Goal: Task Accomplishment & Management: Complete application form

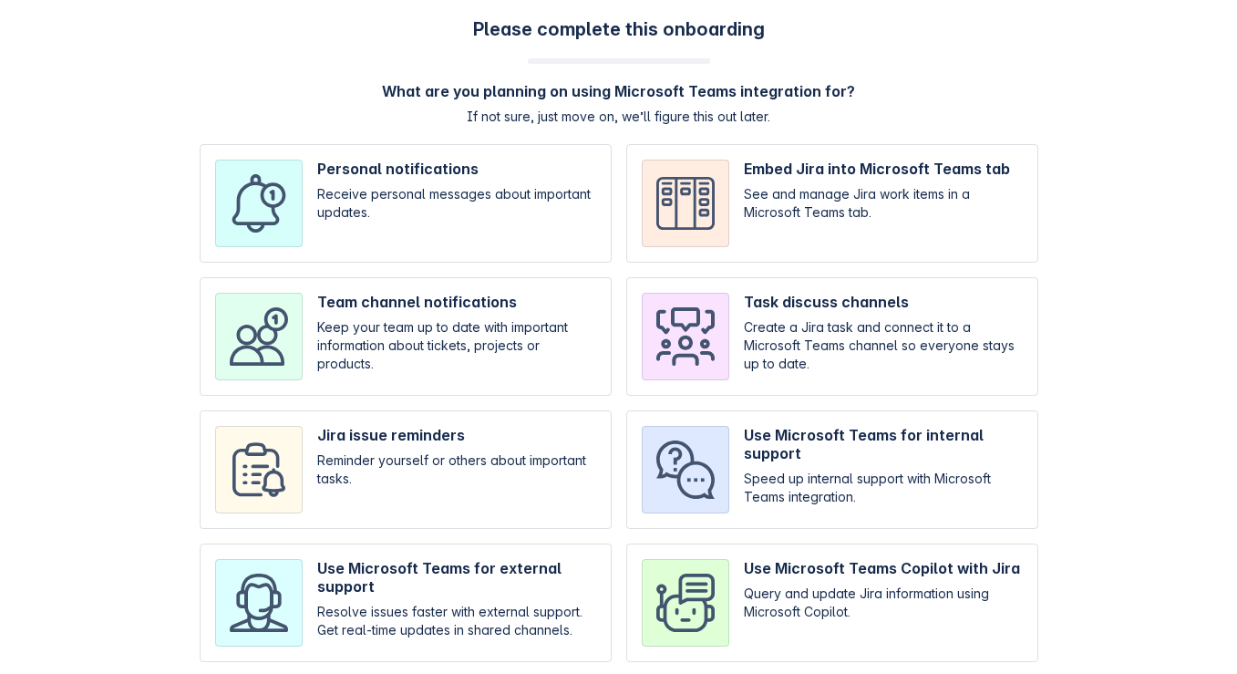
click at [328, 359] on input "checkbox" at bounding box center [406, 336] width 412 height 119
checkbox input "true"
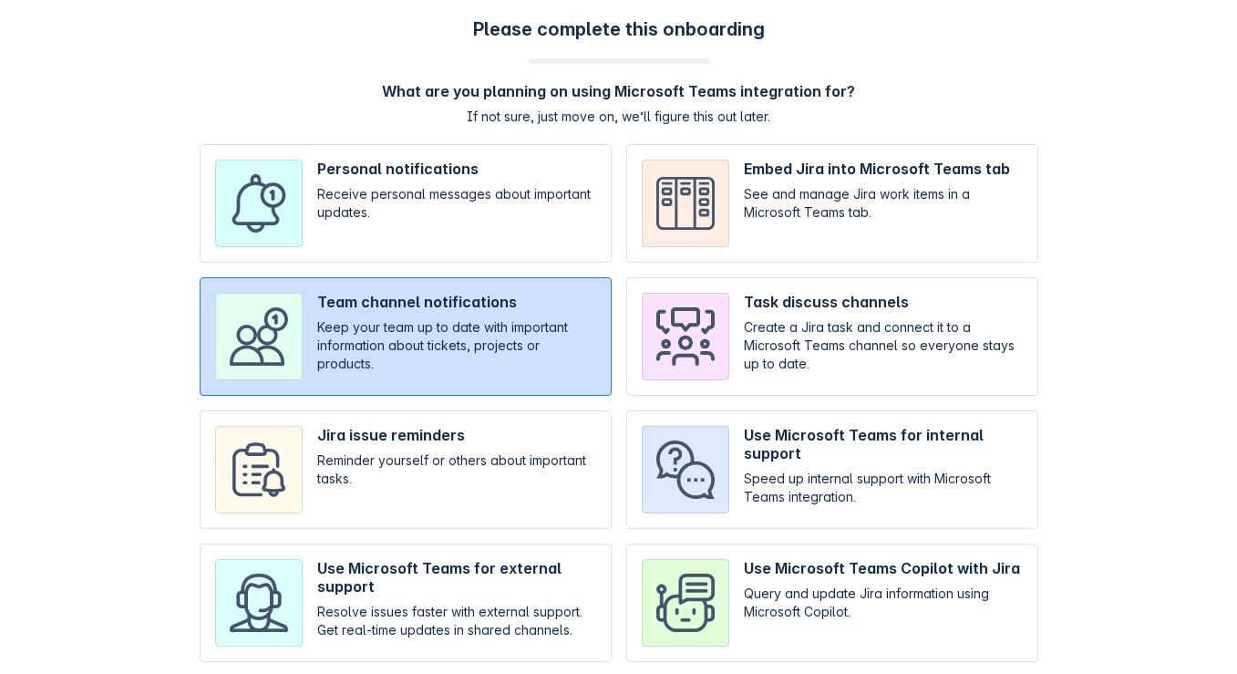
click at [736, 318] on input "checkbox" at bounding box center [832, 336] width 412 height 119
checkbox input "true"
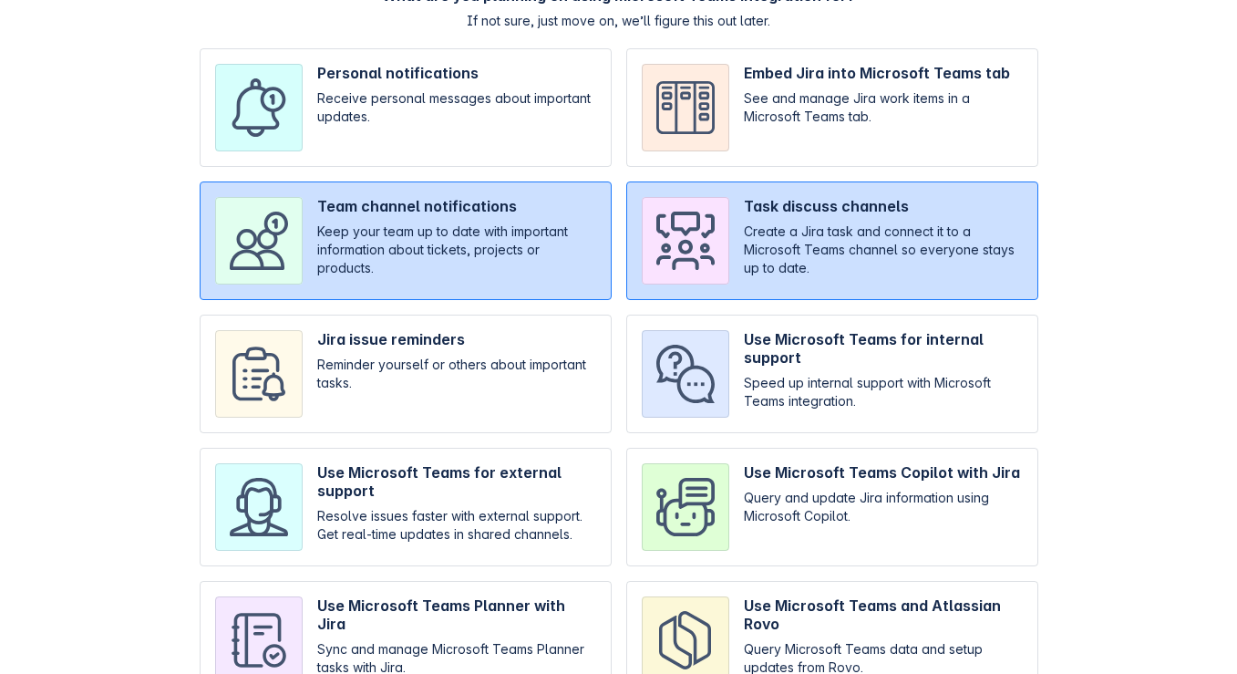
scroll to position [187, 0]
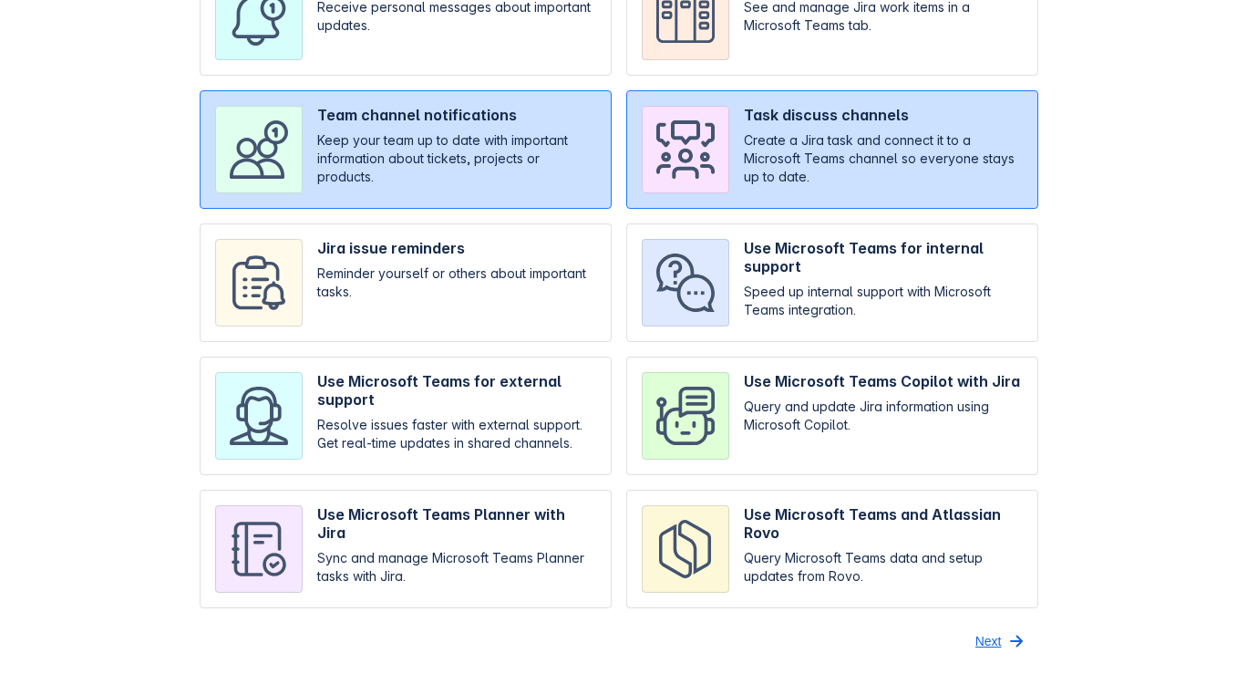
click at [989, 638] on span "Next" at bounding box center [988, 640] width 26 height 29
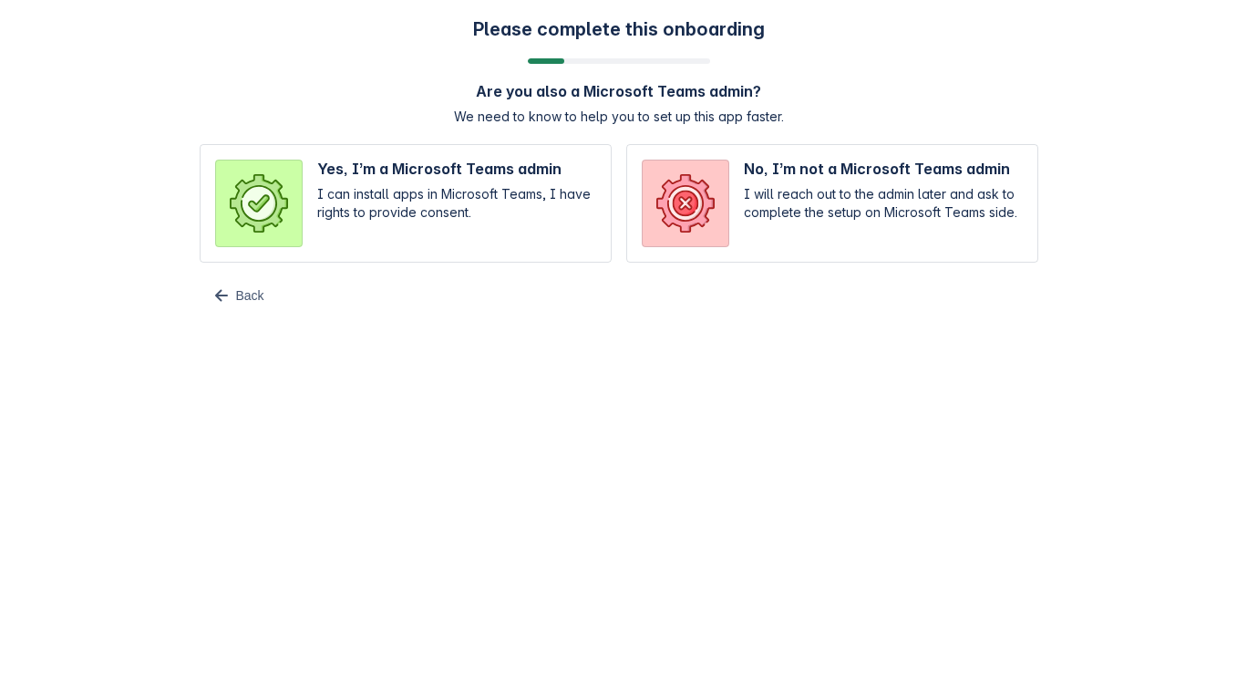
click at [506, 190] on input "radio" at bounding box center [406, 203] width 412 height 119
radio input "true"
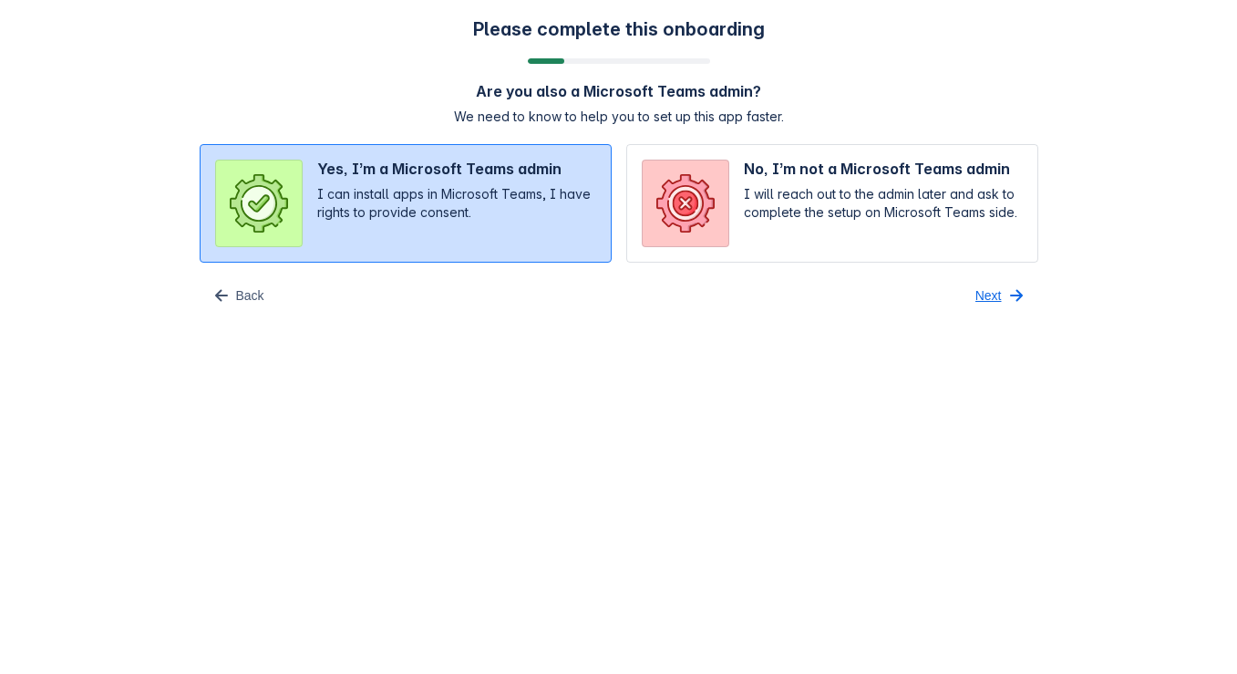
click at [1006, 296] on span "button" at bounding box center [1017, 295] width 22 height 22
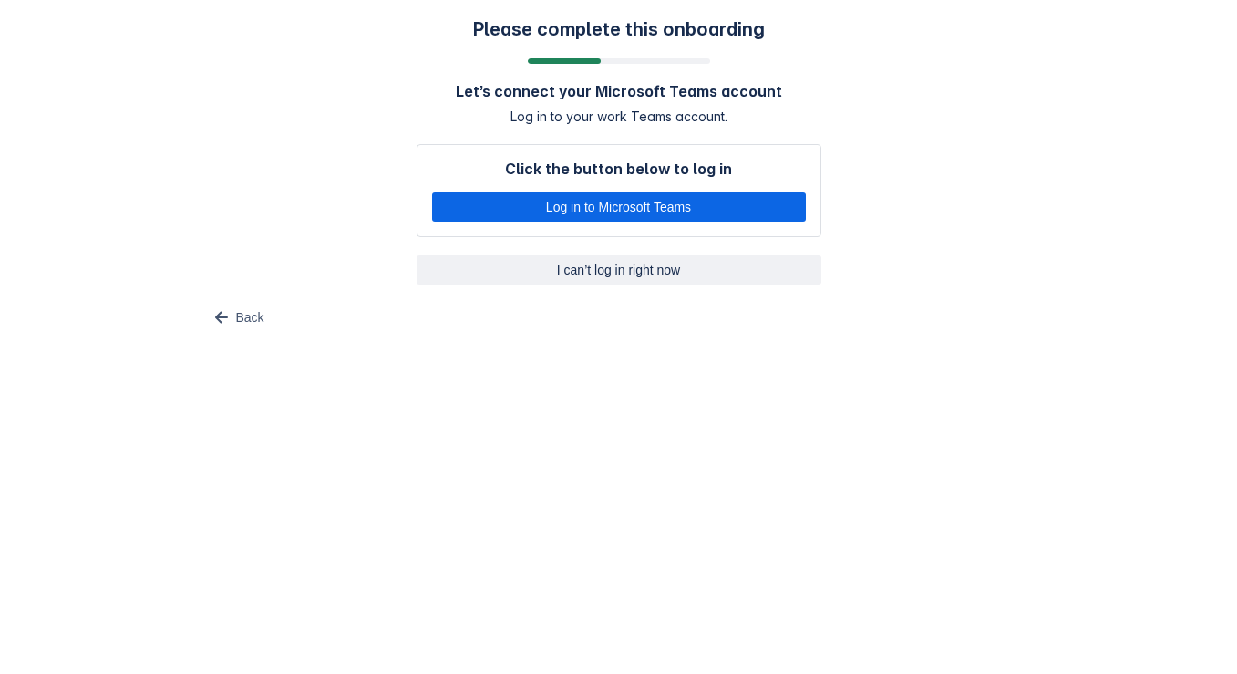
click at [635, 276] on span "I can’t log in right now" at bounding box center [619, 269] width 383 height 29
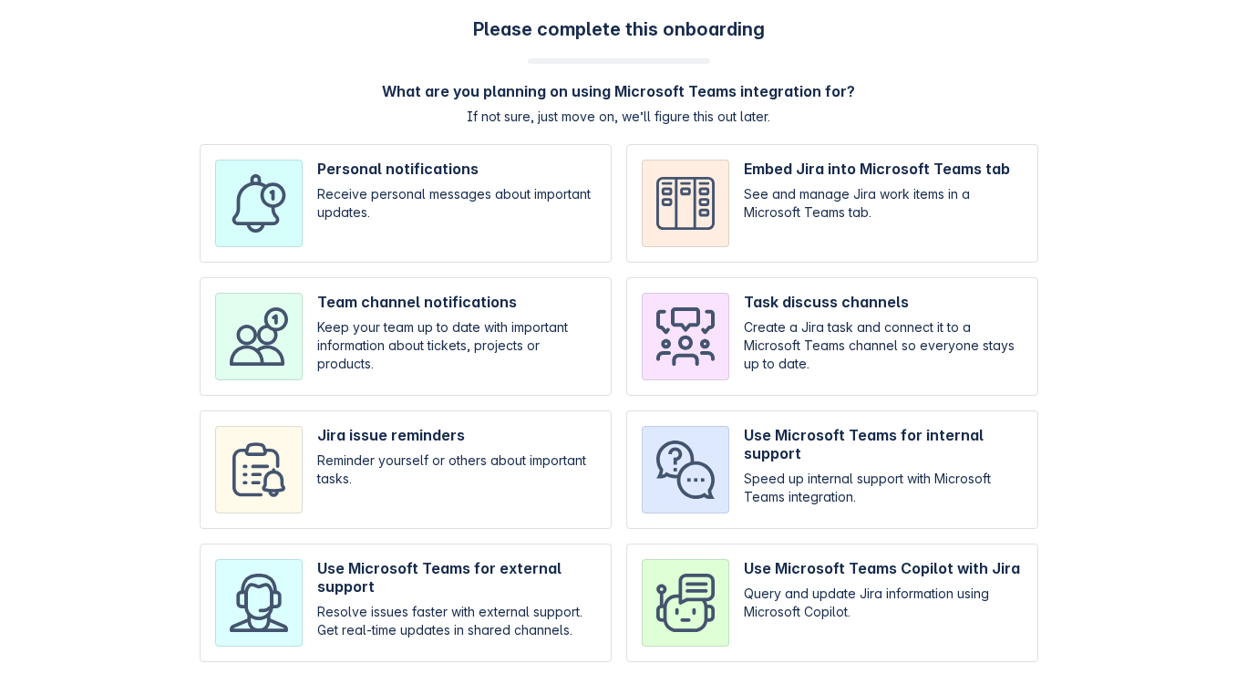
click at [502, 198] on input "checkbox" at bounding box center [406, 203] width 412 height 119
checkbox input "true"
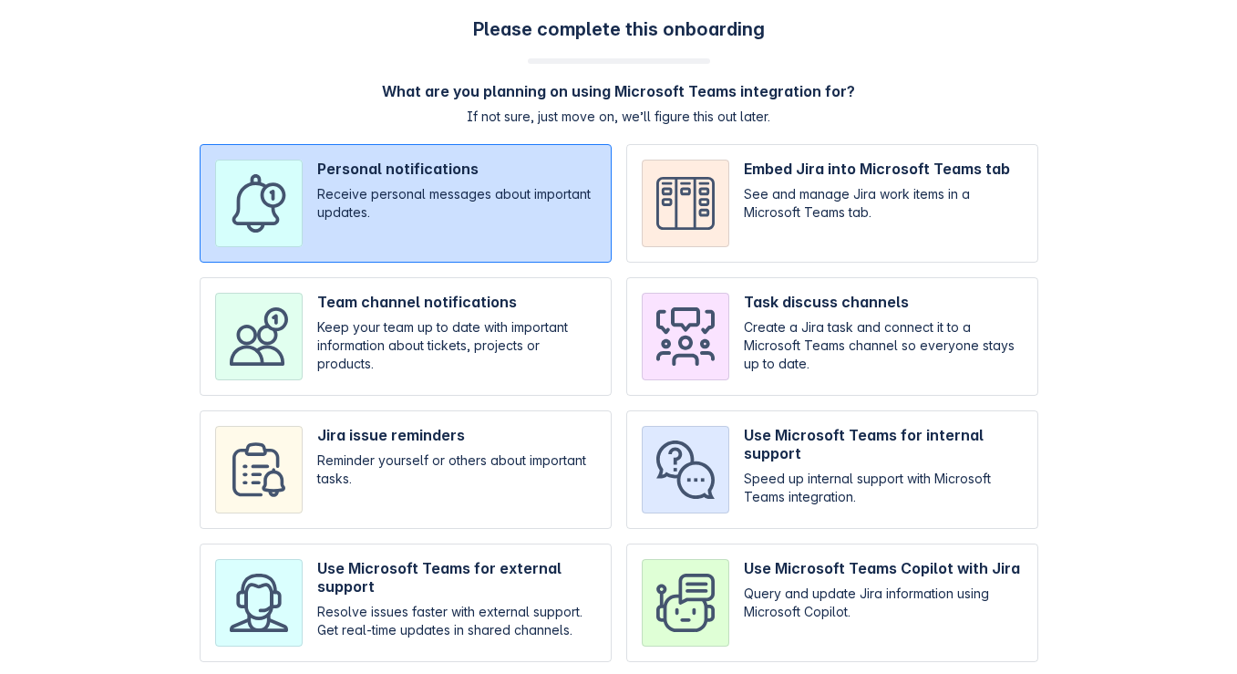
click at [830, 495] on input "checkbox" at bounding box center [832, 469] width 412 height 119
checkbox input "true"
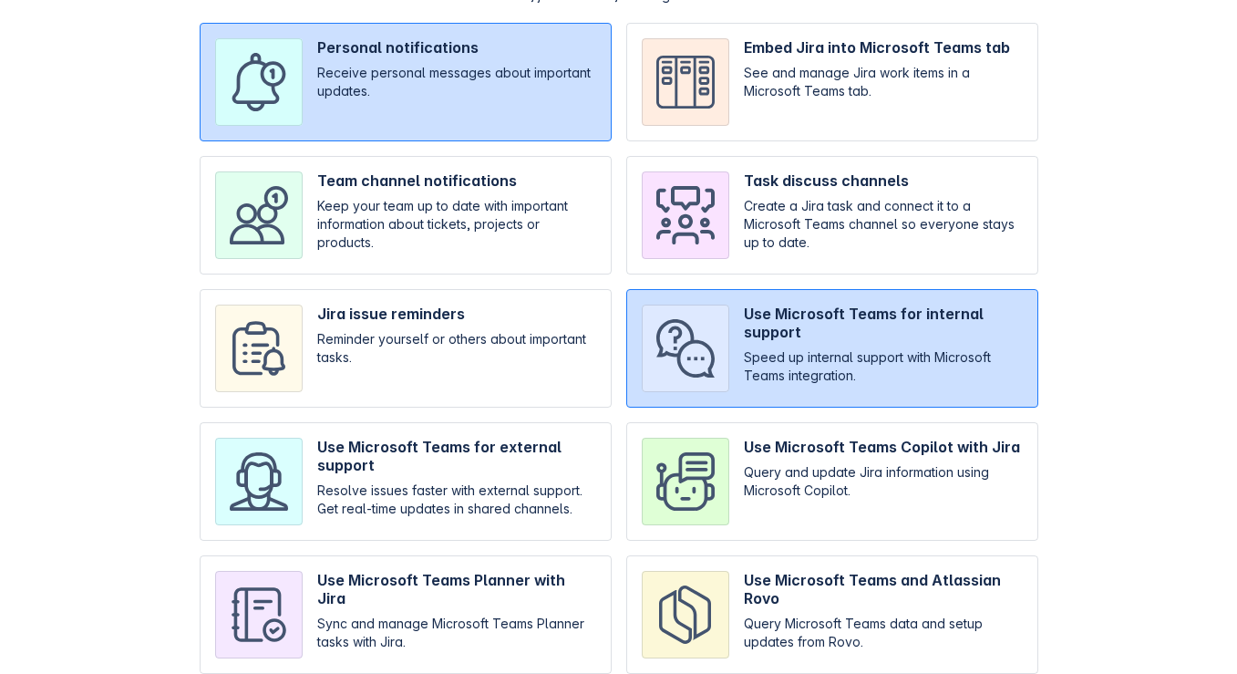
scroll to position [187, 0]
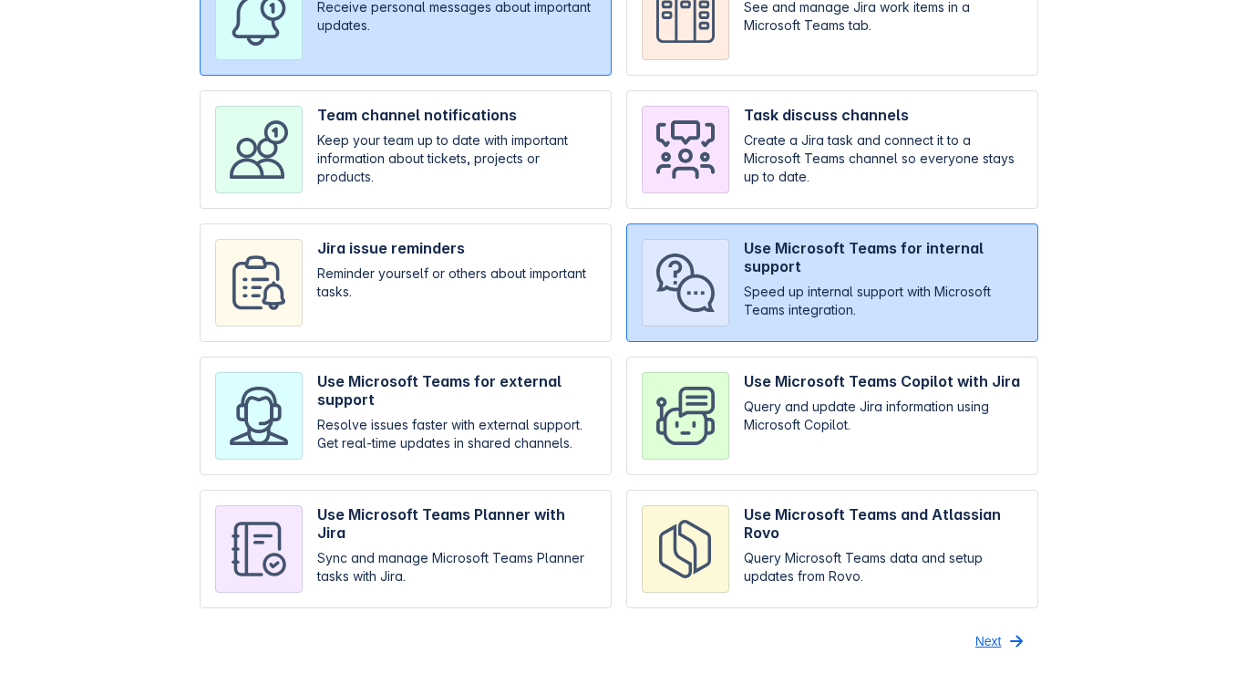
click at [992, 638] on span "Next" at bounding box center [988, 640] width 26 height 29
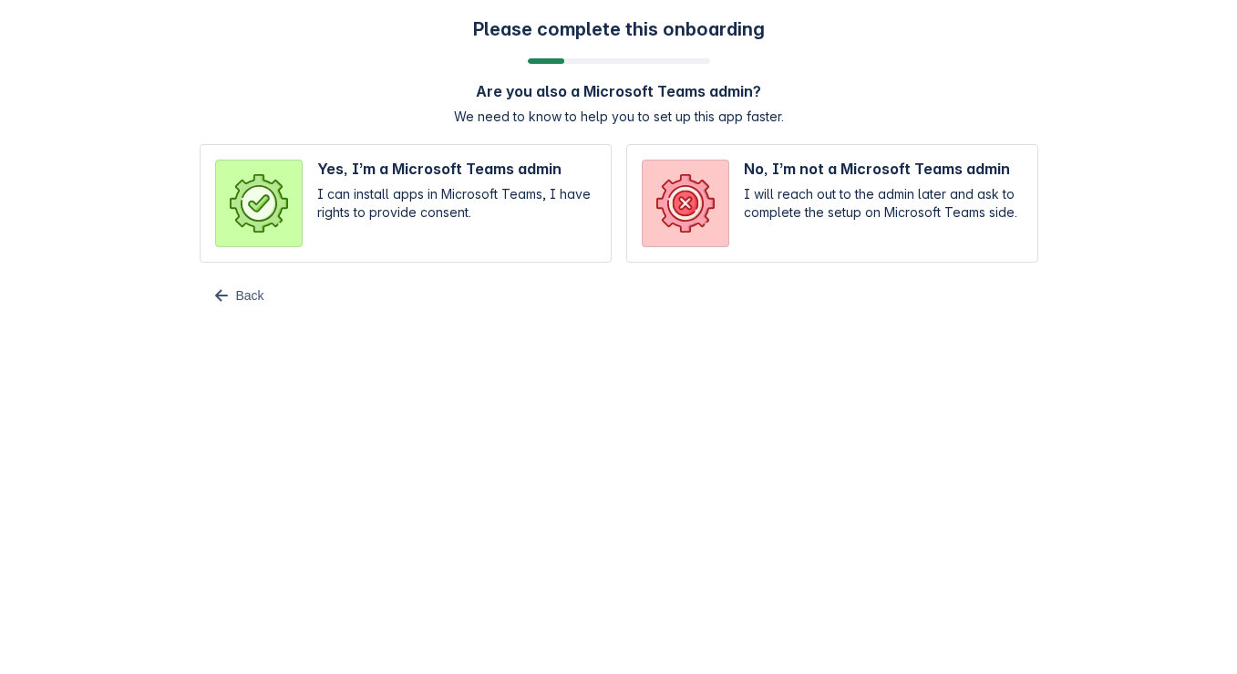
scroll to position [0, 0]
click at [501, 217] on input "radio" at bounding box center [406, 203] width 412 height 119
radio input "true"
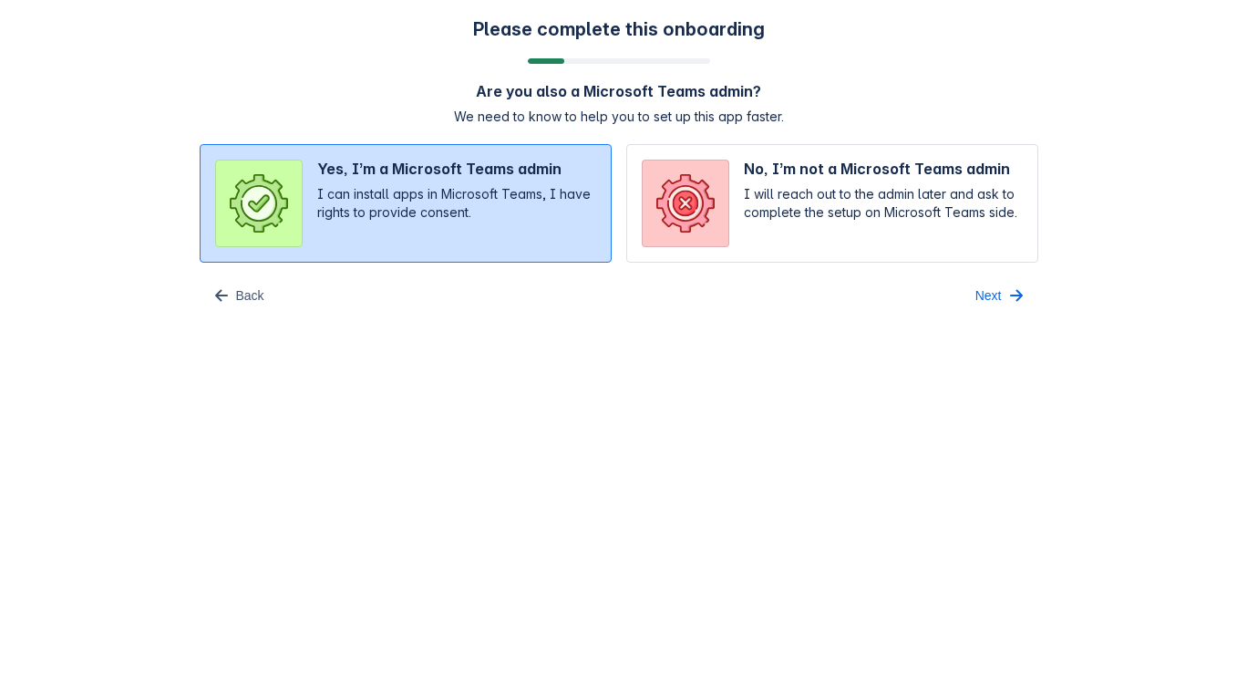
click at [994, 273] on div "Please complete this onboarding Are you also a Microsoft Teams admin? We need t…" at bounding box center [618, 164] width 1201 height 292
click at [994, 291] on span "Next" at bounding box center [988, 295] width 26 height 29
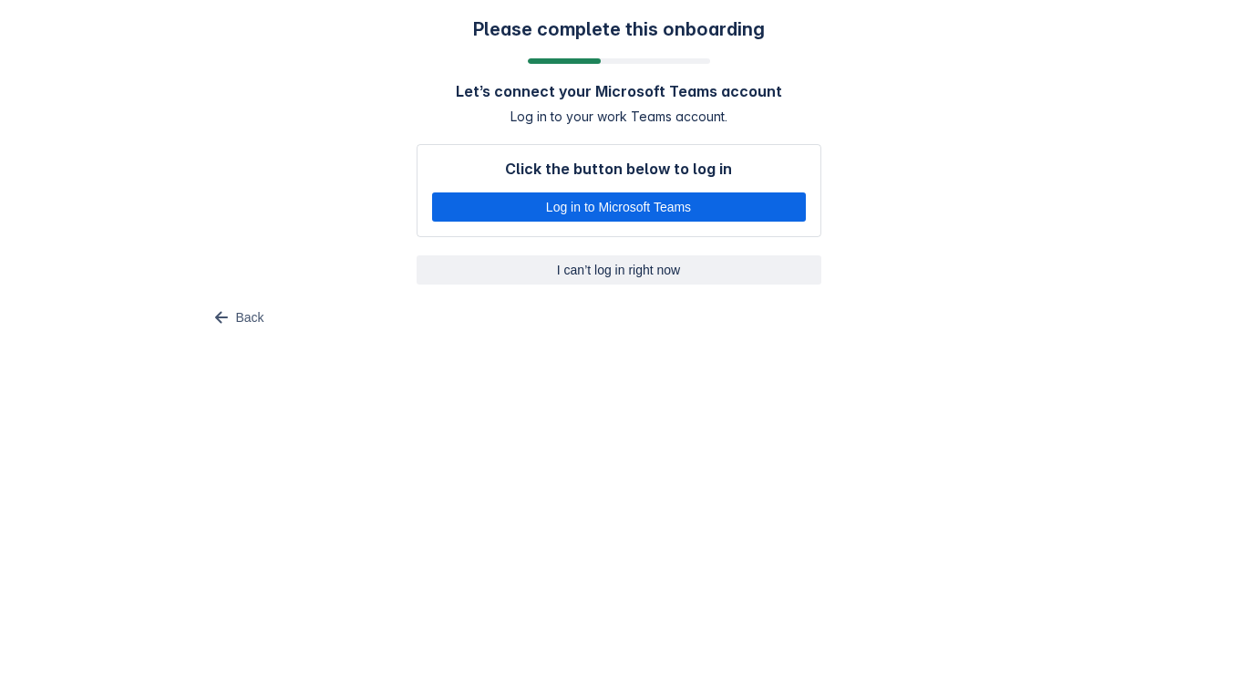
click at [659, 269] on span "I can’t log in right now" at bounding box center [619, 269] width 383 height 29
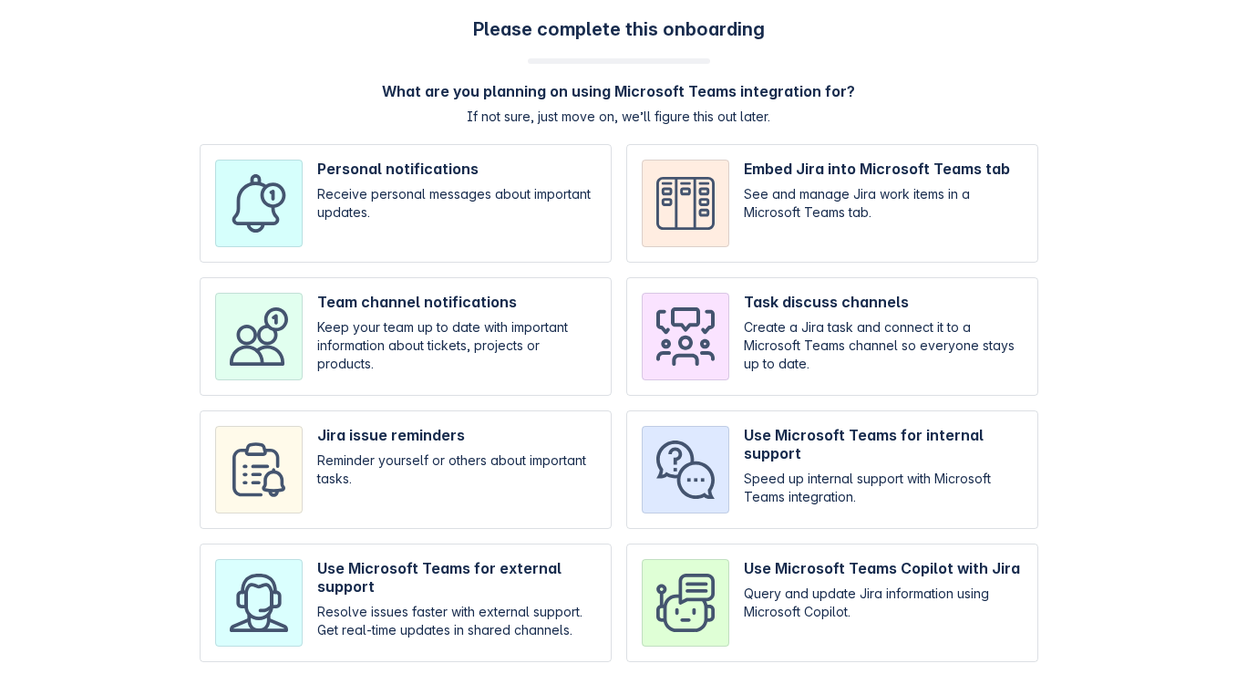
click at [383, 301] on input "checkbox" at bounding box center [406, 336] width 412 height 119
checkbox input "true"
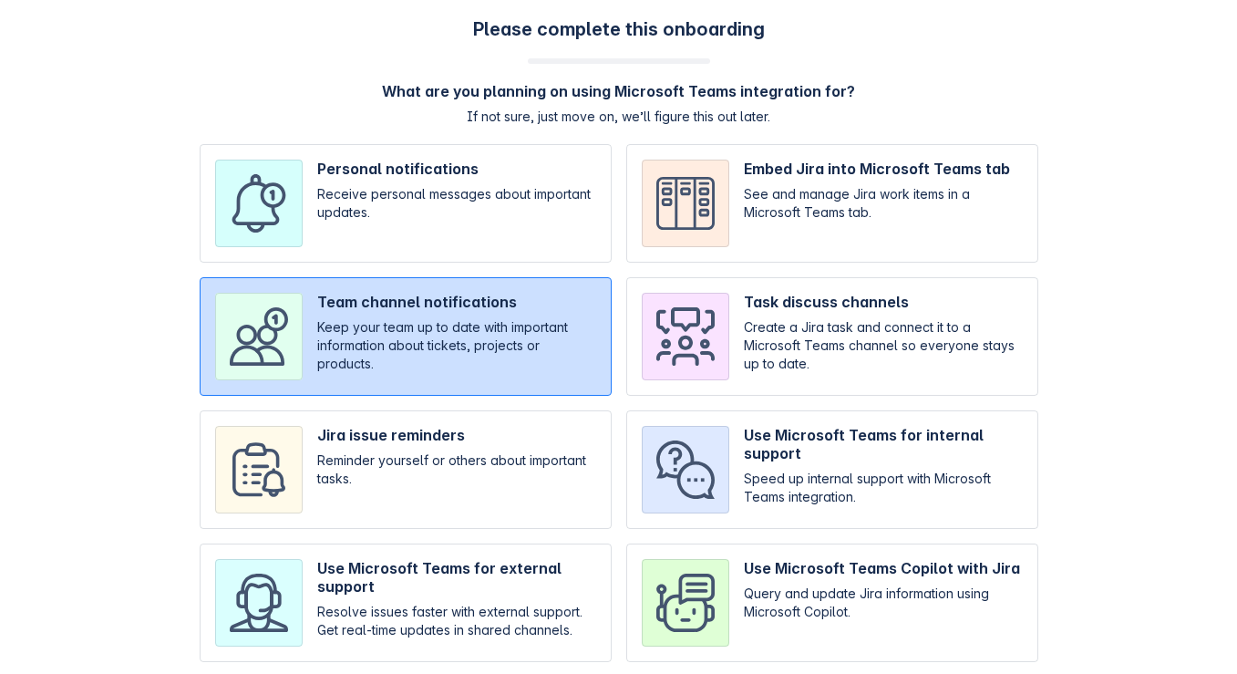
scroll to position [187, 0]
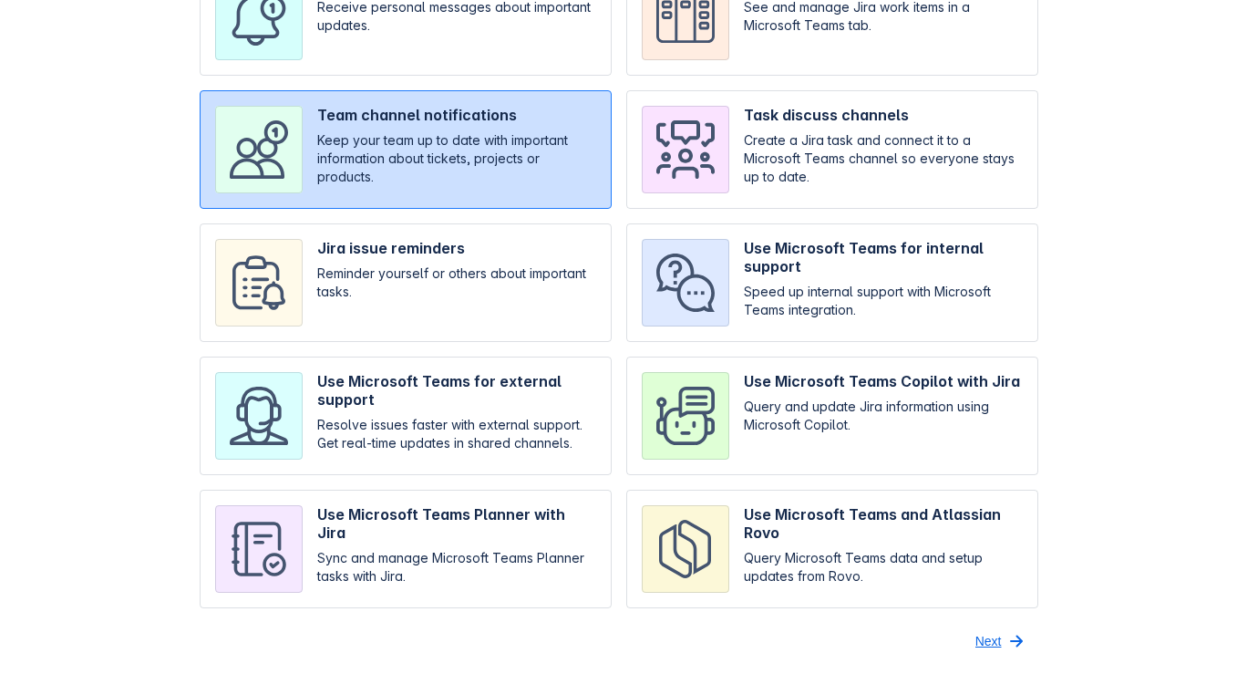
click at [1006, 648] on span "button" at bounding box center [1017, 641] width 22 height 22
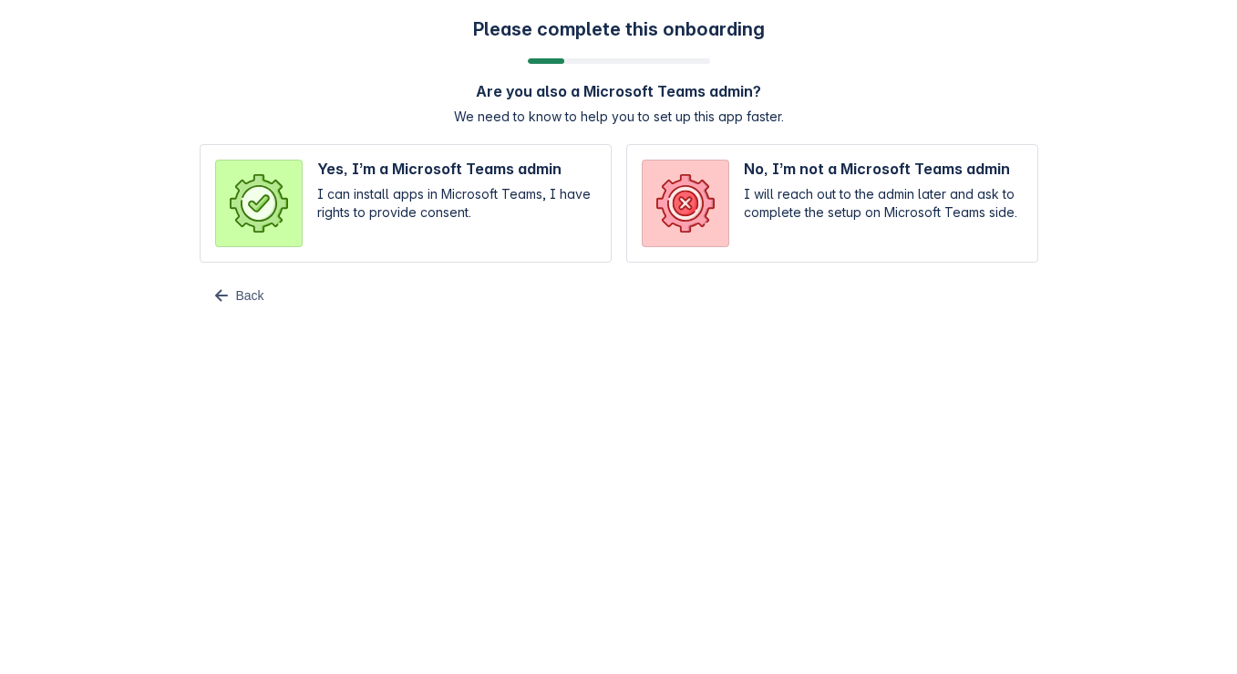
scroll to position [0, 0]
click at [502, 184] on input "radio" at bounding box center [406, 203] width 412 height 119
radio input "true"
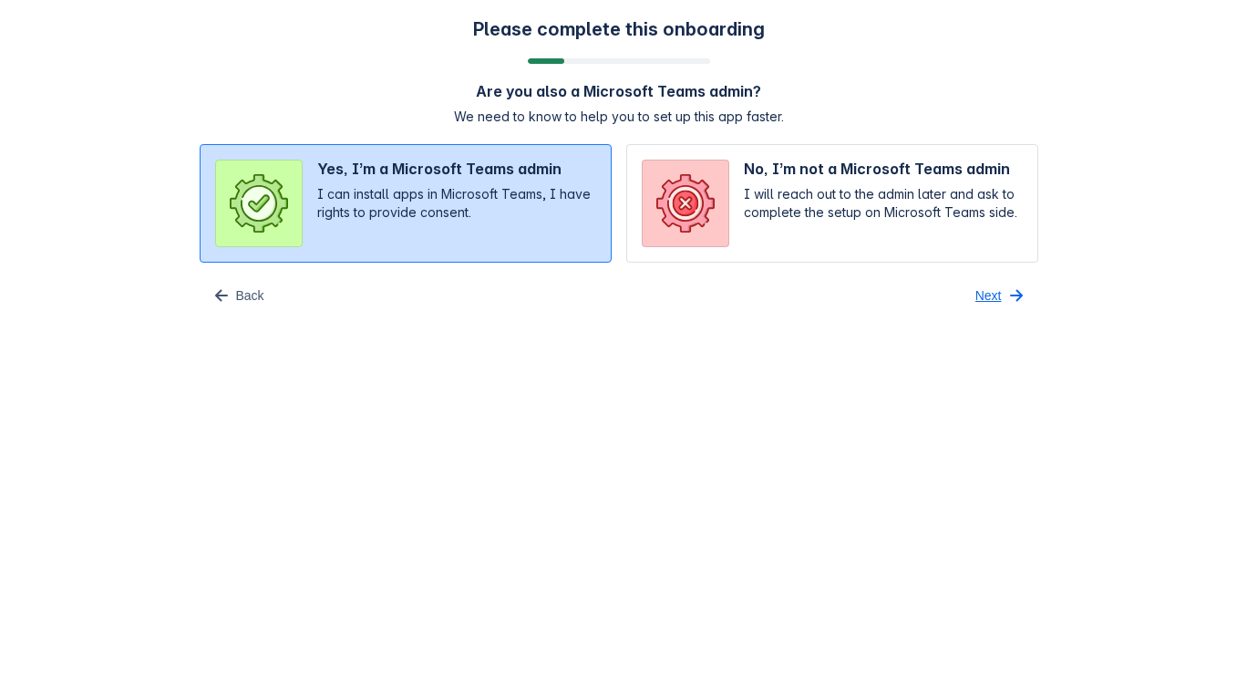
click at [985, 289] on span "Next" at bounding box center [988, 295] width 26 height 29
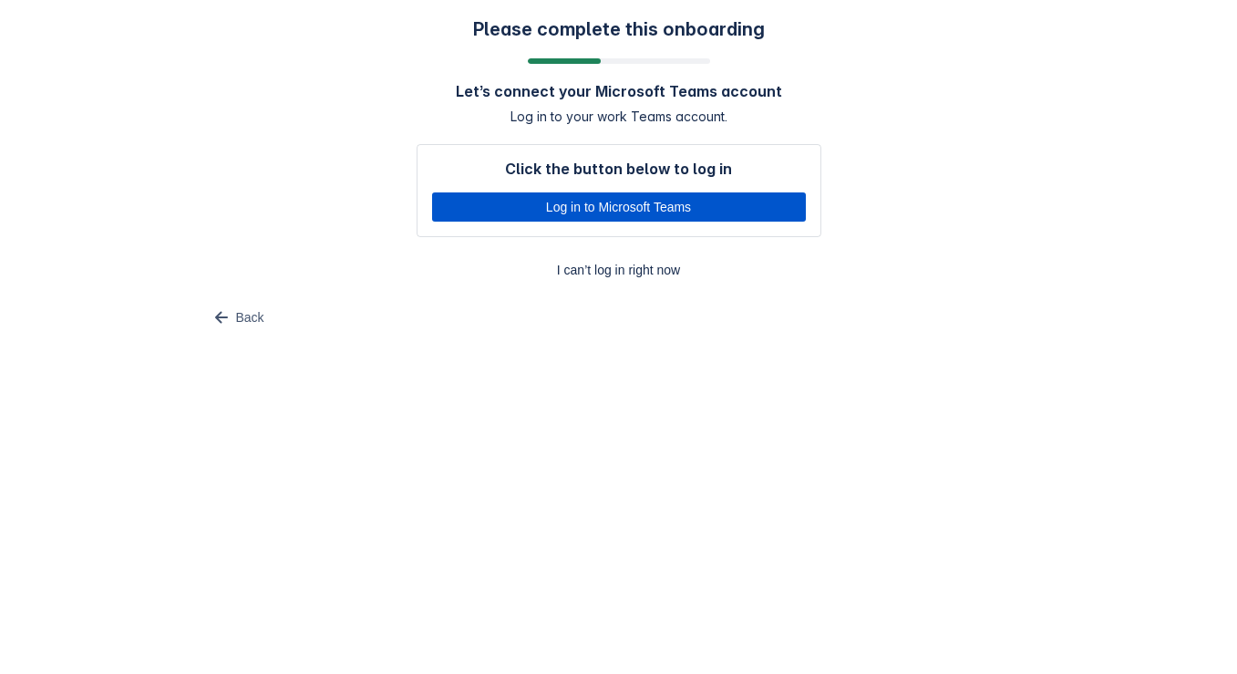
click at [607, 213] on span "Log in to Microsoft Teams" at bounding box center [619, 206] width 352 height 29
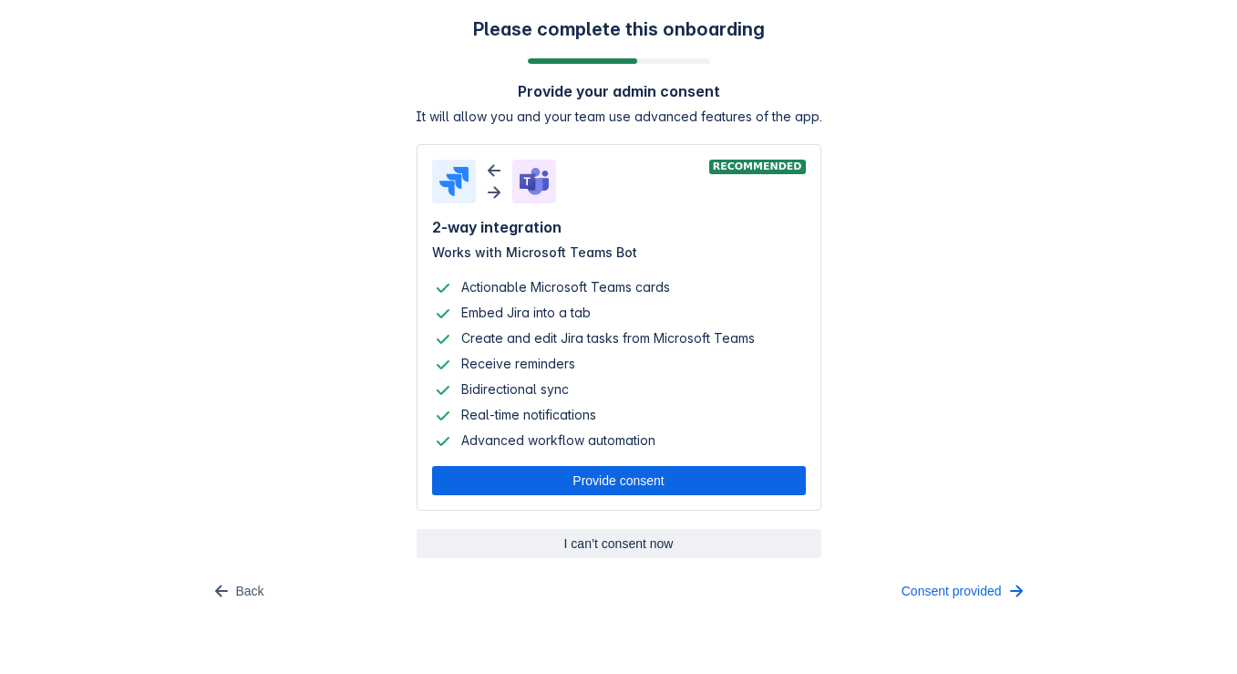
click at [572, 551] on span "I can’t consent now" at bounding box center [619, 543] width 383 height 29
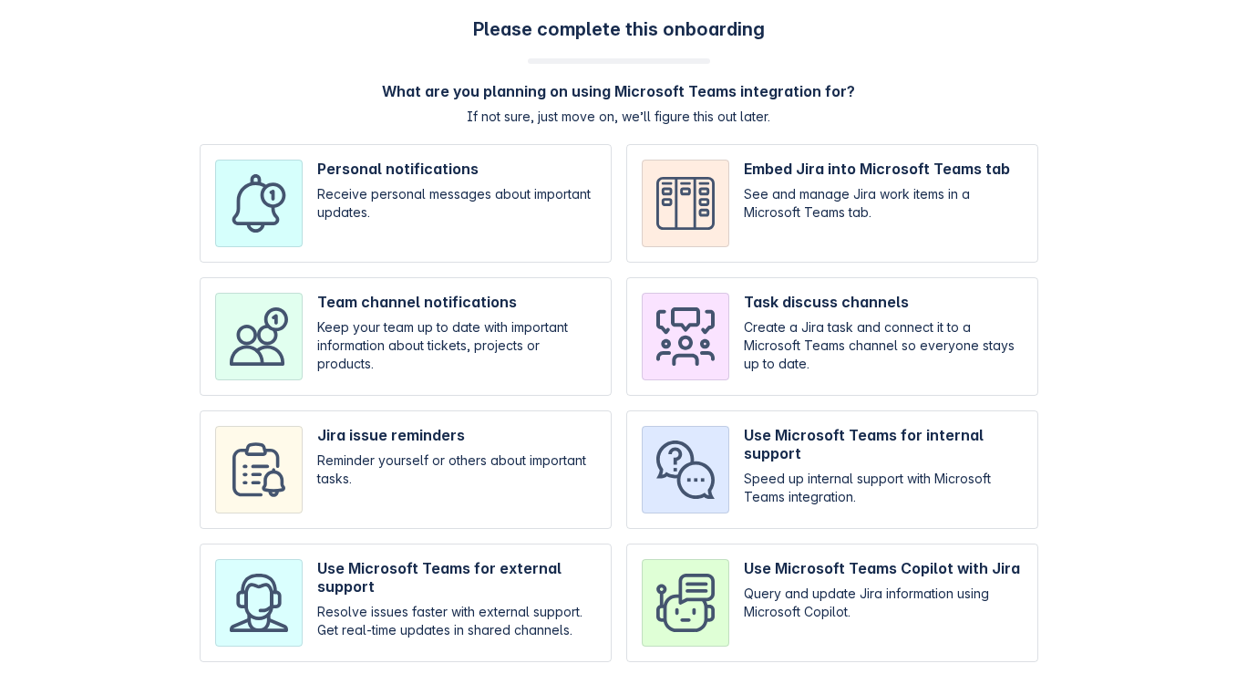
click at [540, 388] on input "checkbox" at bounding box center [406, 336] width 412 height 119
checkbox input "true"
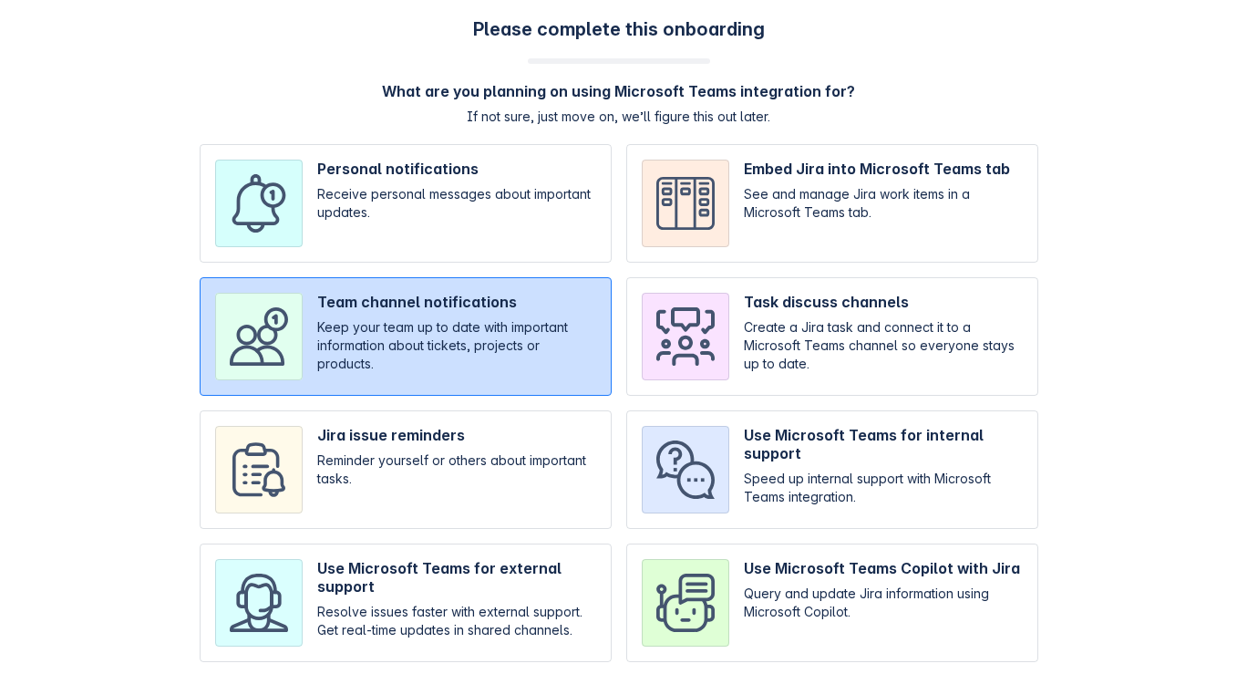
scroll to position [187, 0]
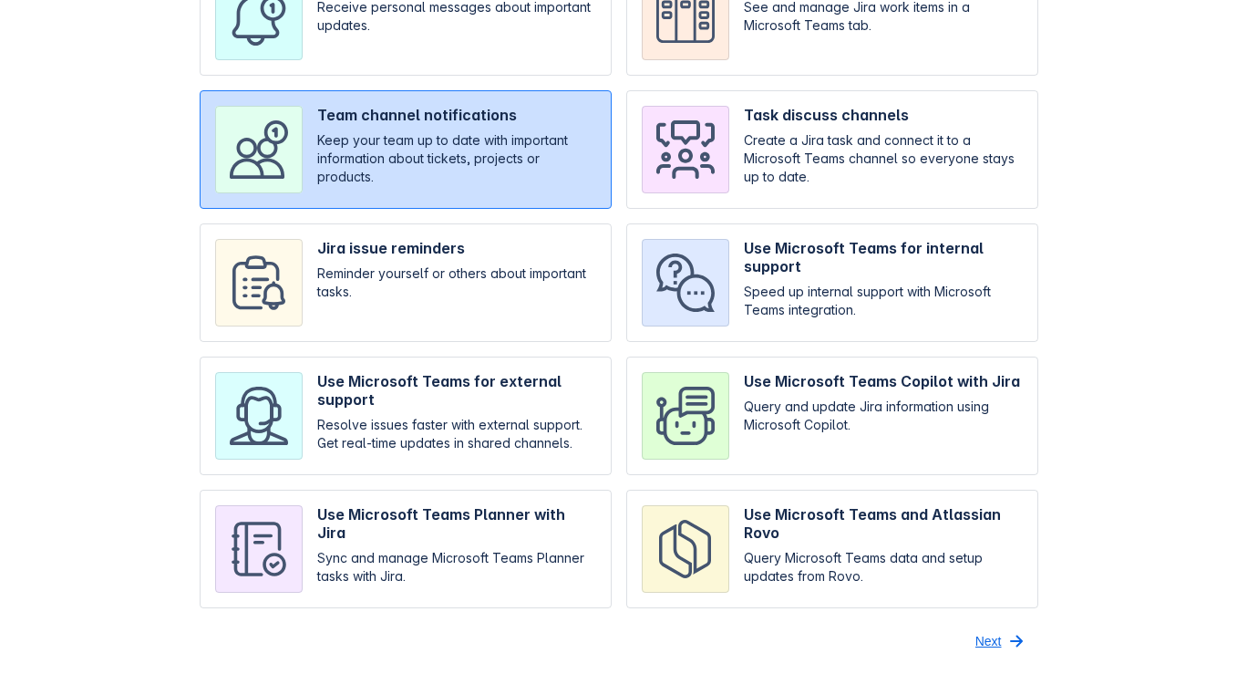
click at [1008, 635] on span "button" at bounding box center [1017, 641] width 22 height 22
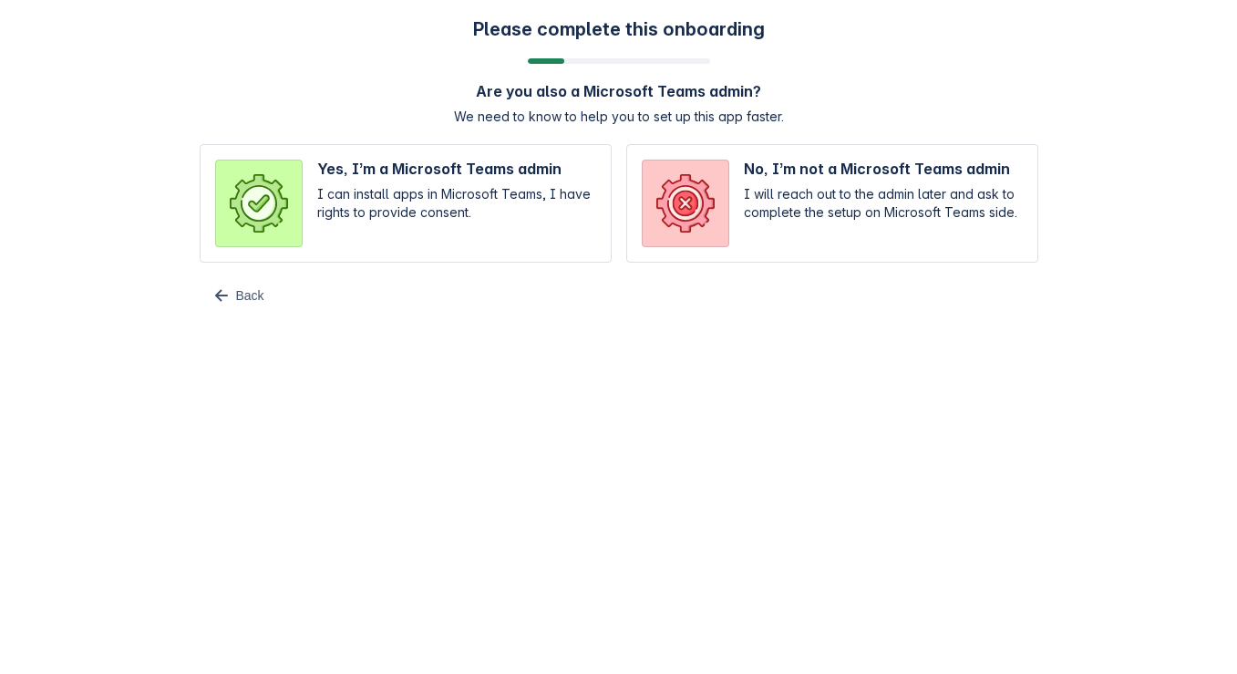
scroll to position [0, 0]
click at [476, 210] on input "radio" at bounding box center [406, 203] width 412 height 119
radio input "true"
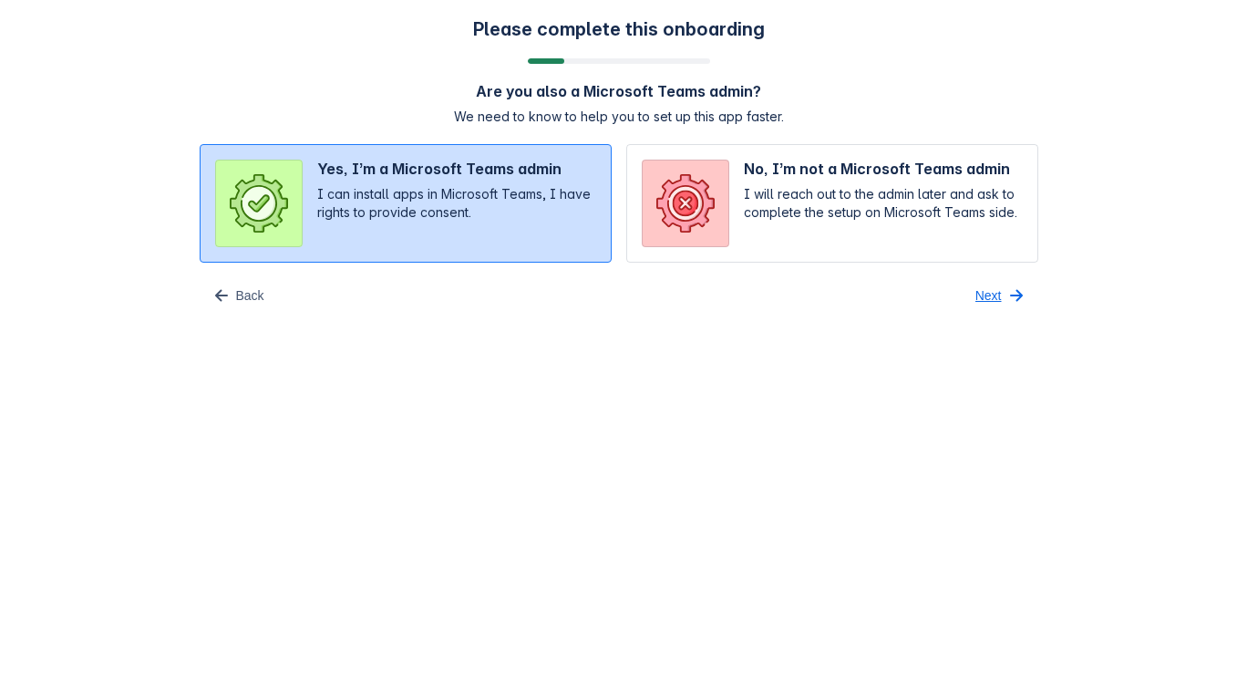
click at [998, 289] on span "Next" at bounding box center [988, 295] width 26 height 29
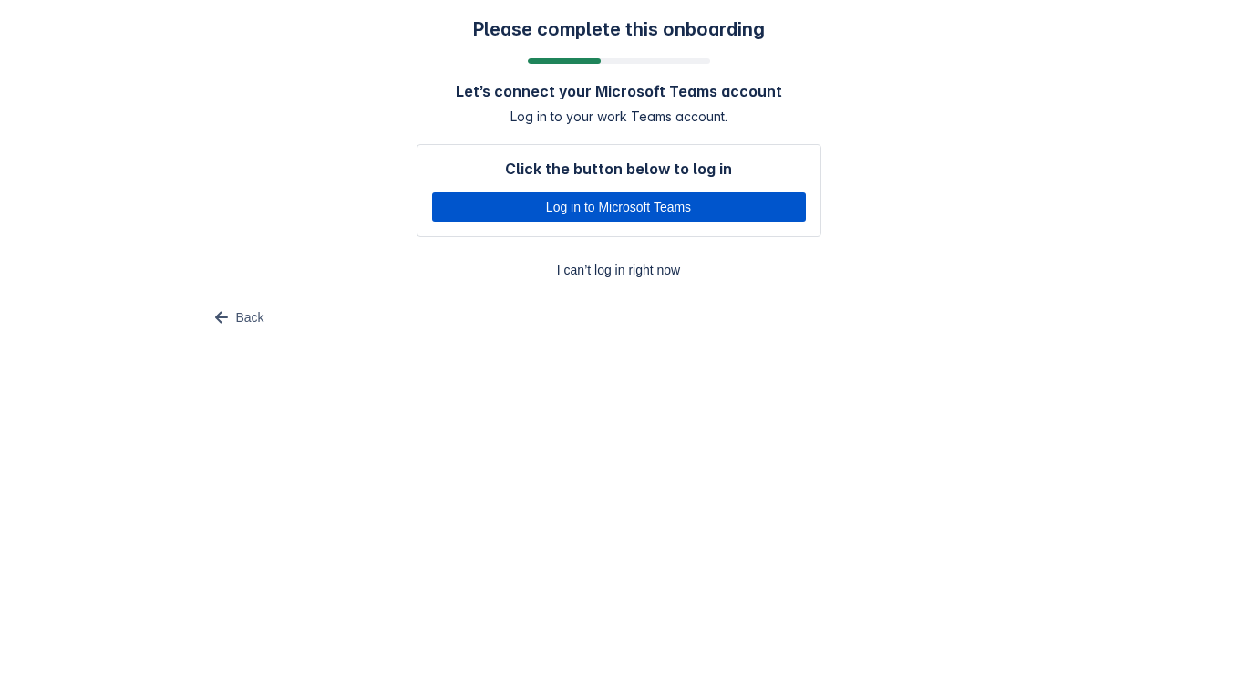
click at [631, 210] on span "Log in to Microsoft Teams" at bounding box center [619, 206] width 352 height 29
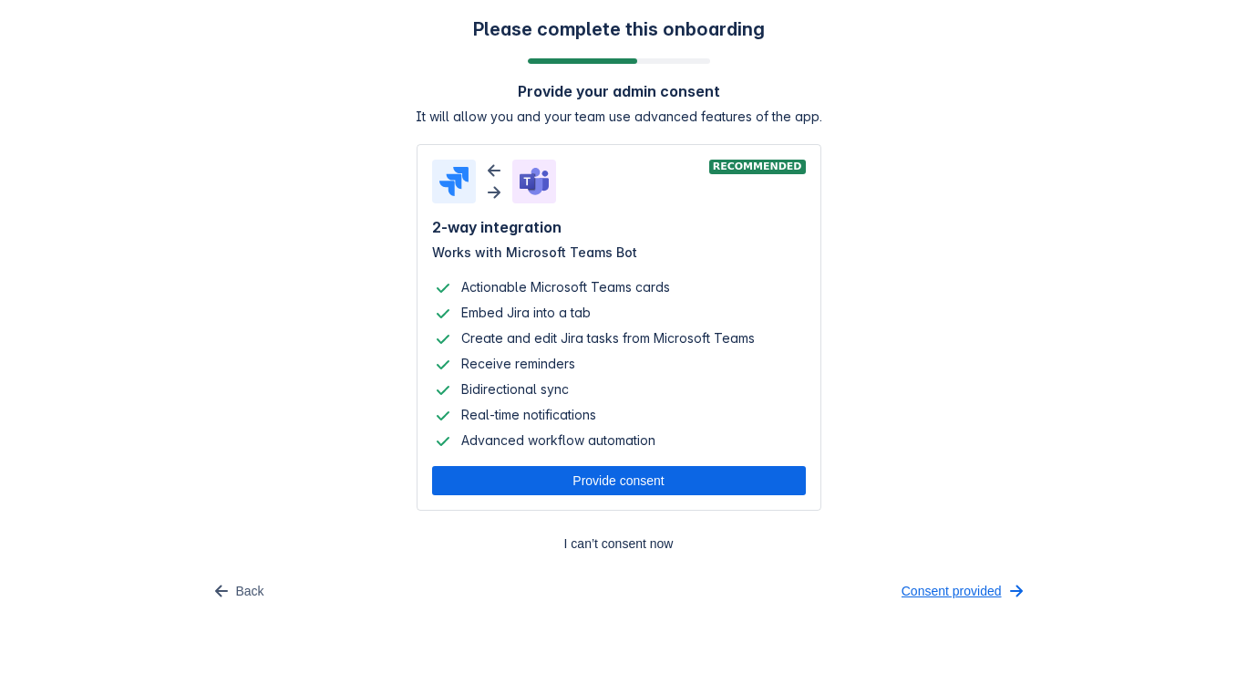
click at [987, 598] on span "Consent provided" at bounding box center [952, 590] width 100 height 29
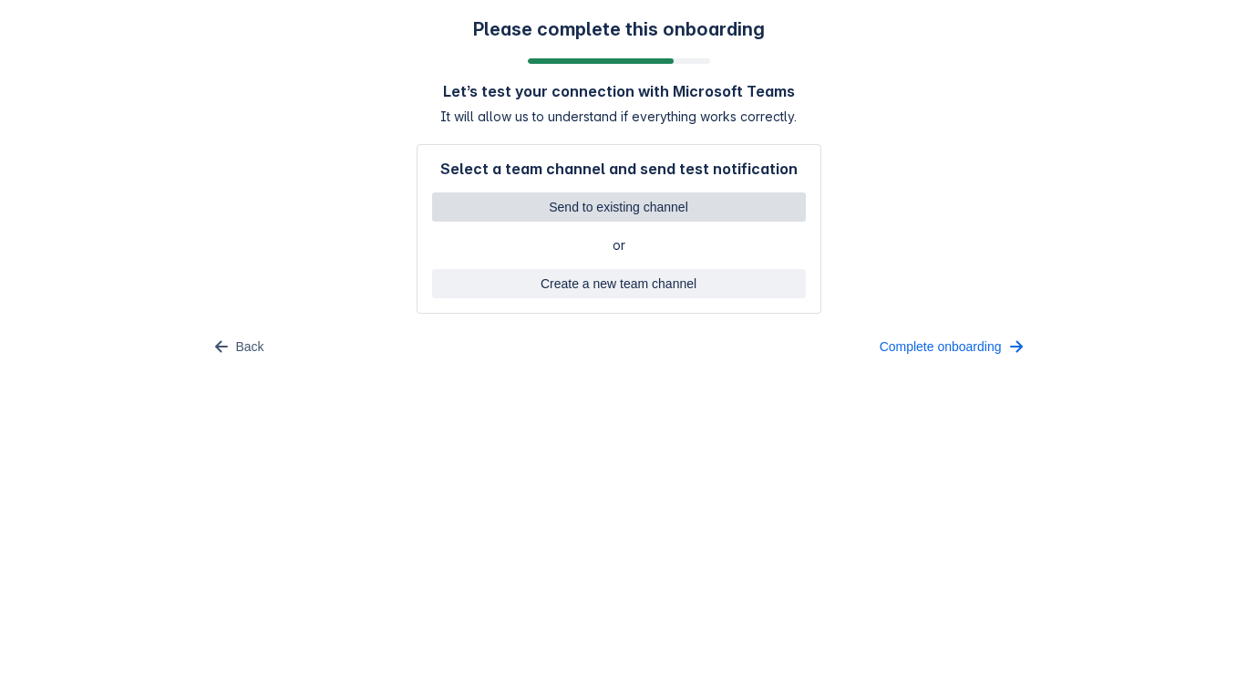
click at [597, 213] on span "Send to existing channel" at bounding box center [619, 206] width 352 height 29
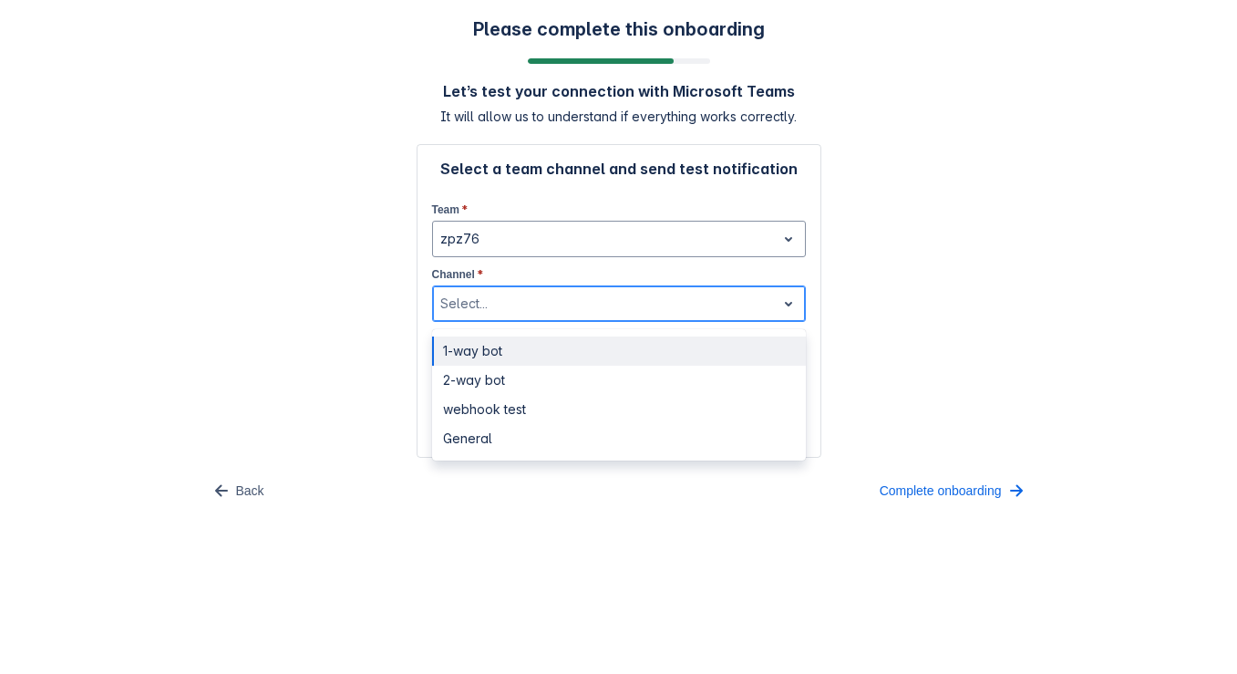
click at [579, 309] on div at bounding box center [604, 304] width 328 height 22
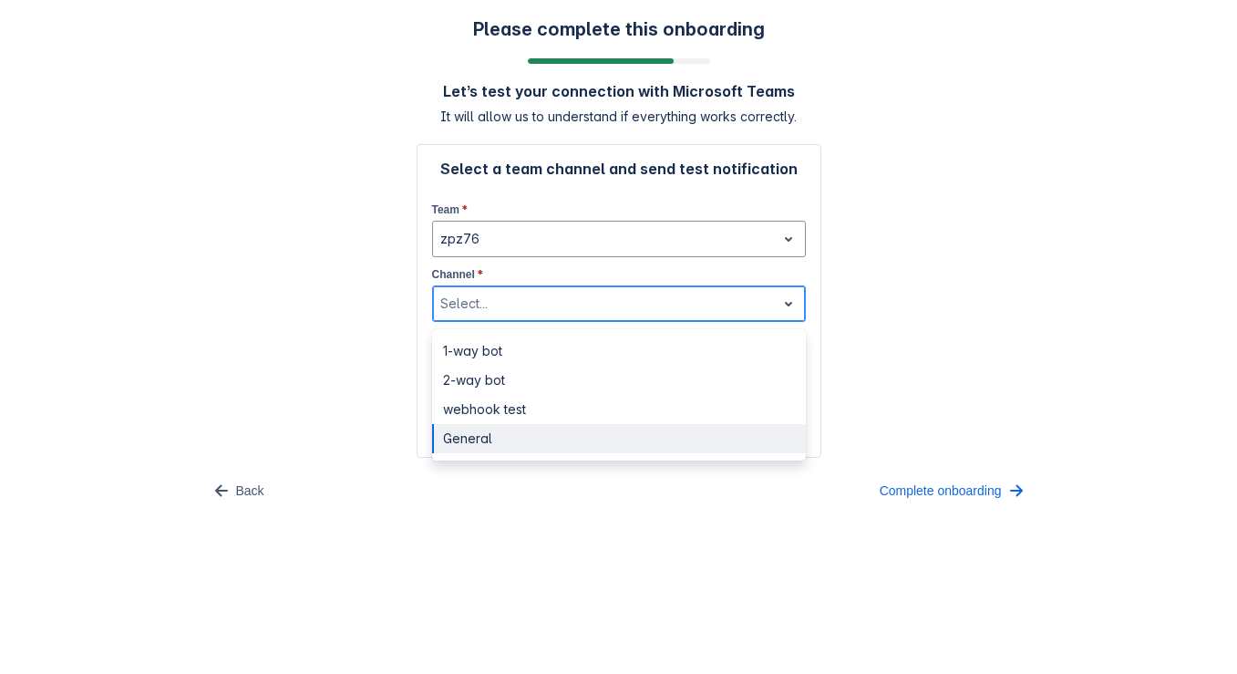
click at [518, 442] on div "General" at bounding box center [619, 438] width 374 height 29
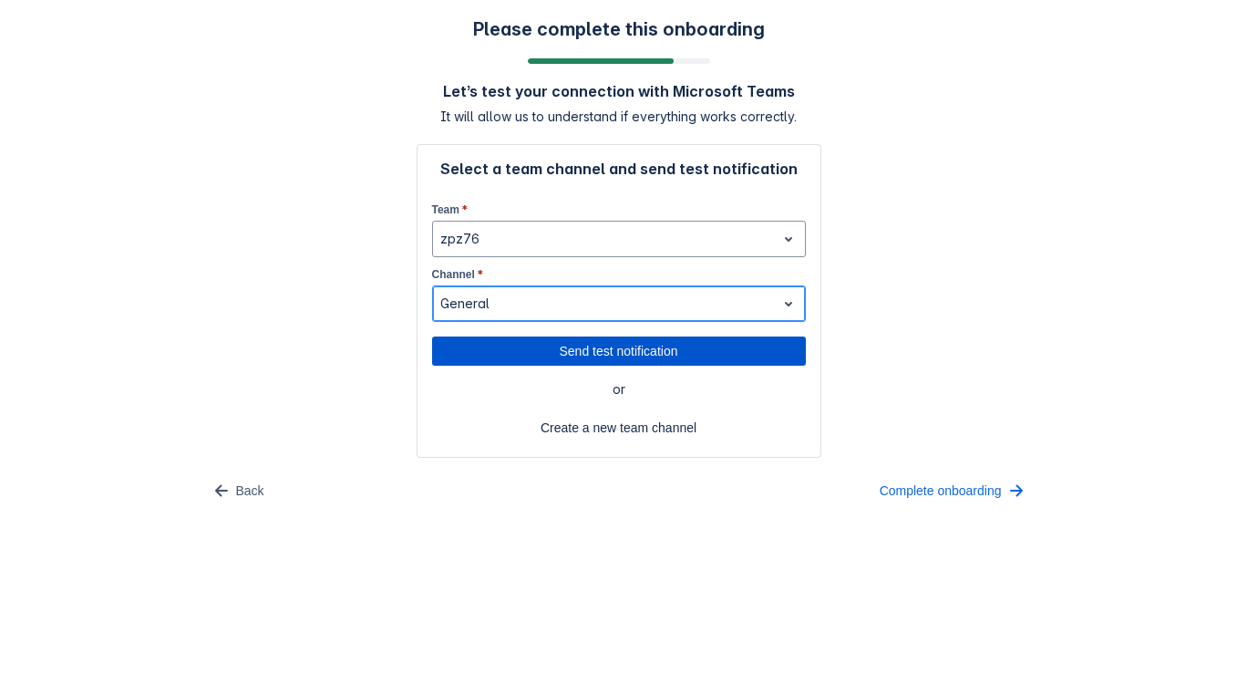
click at [597, 359] on span "Send test notification" at bounding box center [619, 350] width 352 height 29
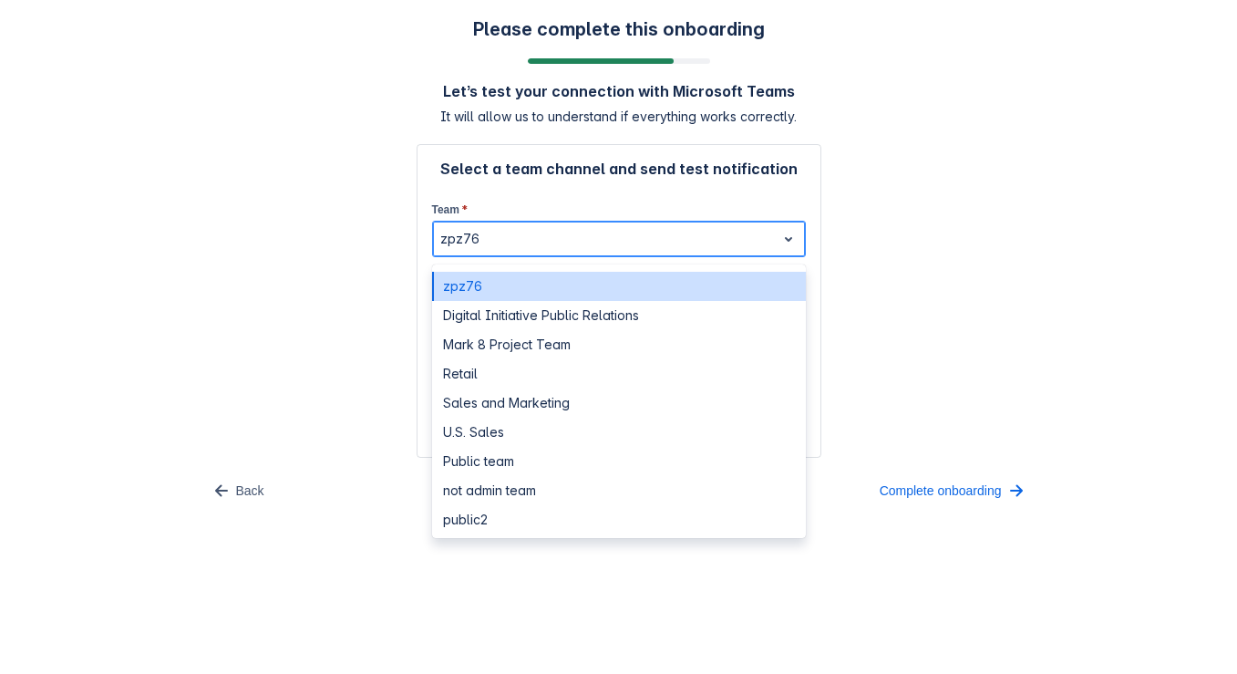
click at [599, 232] on div at bounding box center [604, 239] width 328 height 22
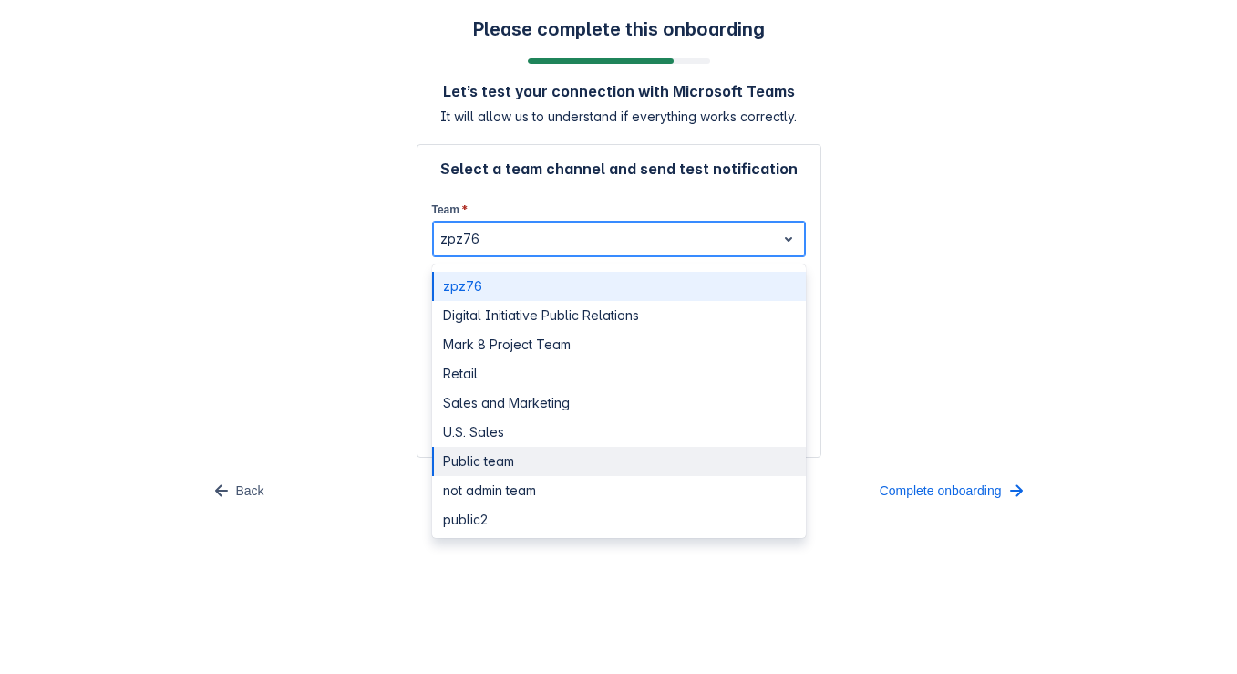
scroll to position [179, 0]
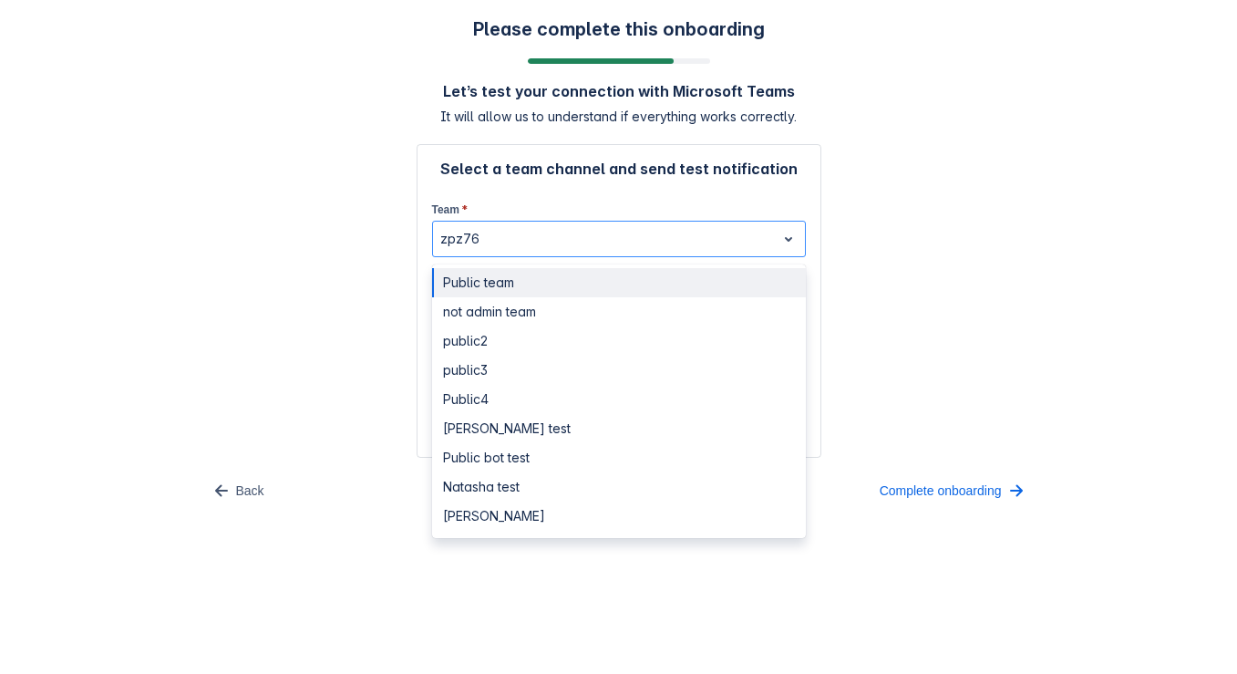
click at [634, 182] on div "Select a team channel and send test notification Team * Public team, 7 of 15. 1…" at bounding box center [619, 301] width 374 height 283
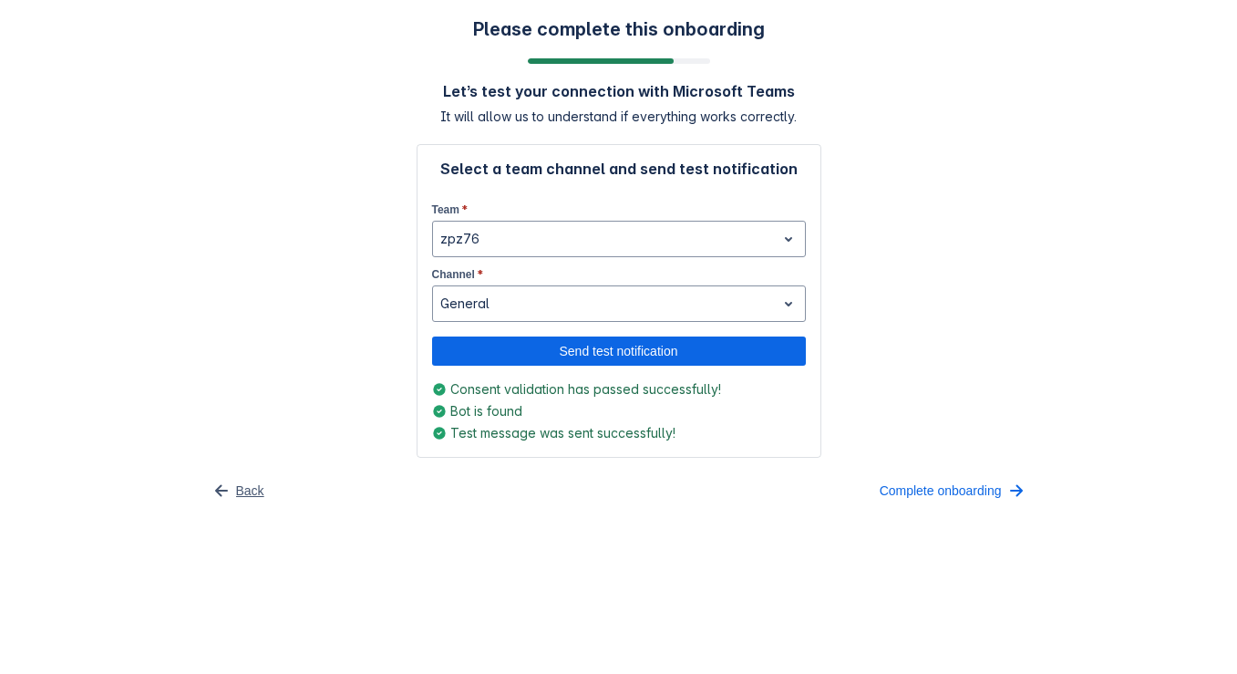
click at [232, 492] on button "Back" at bounding box center [238, 490] width 76 height 29
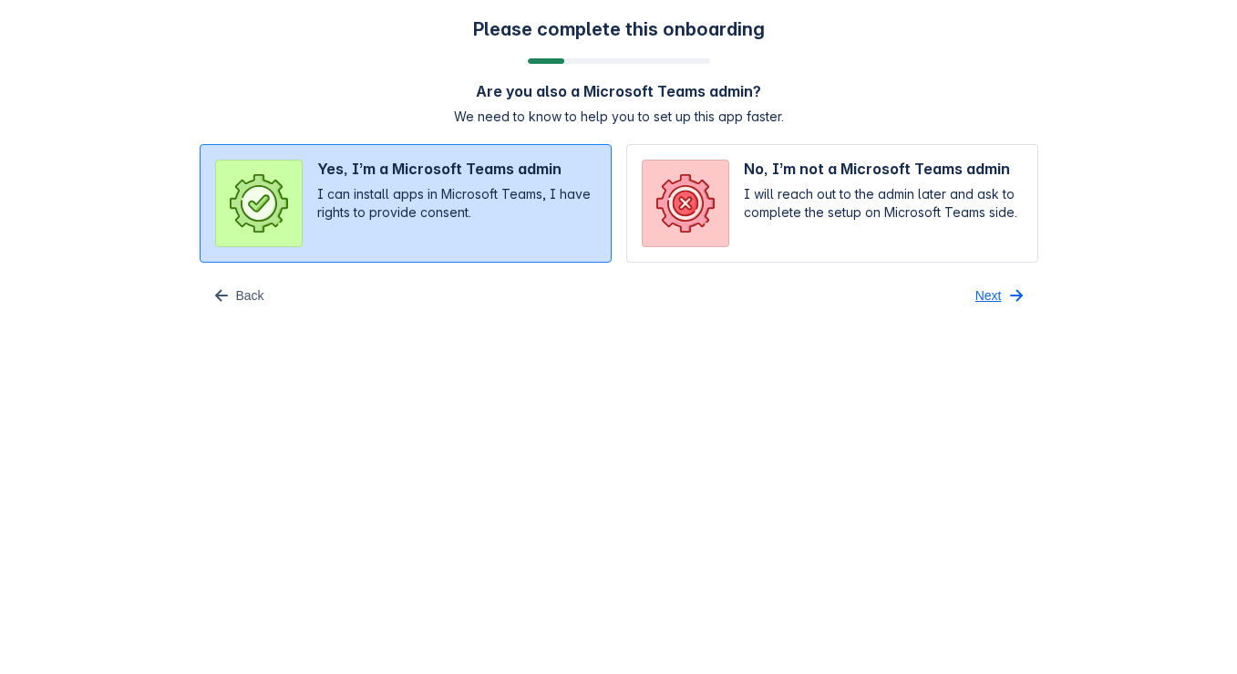
click at [995, 291] on span "Next" at bounding box center [988, 295] width 26 height 29
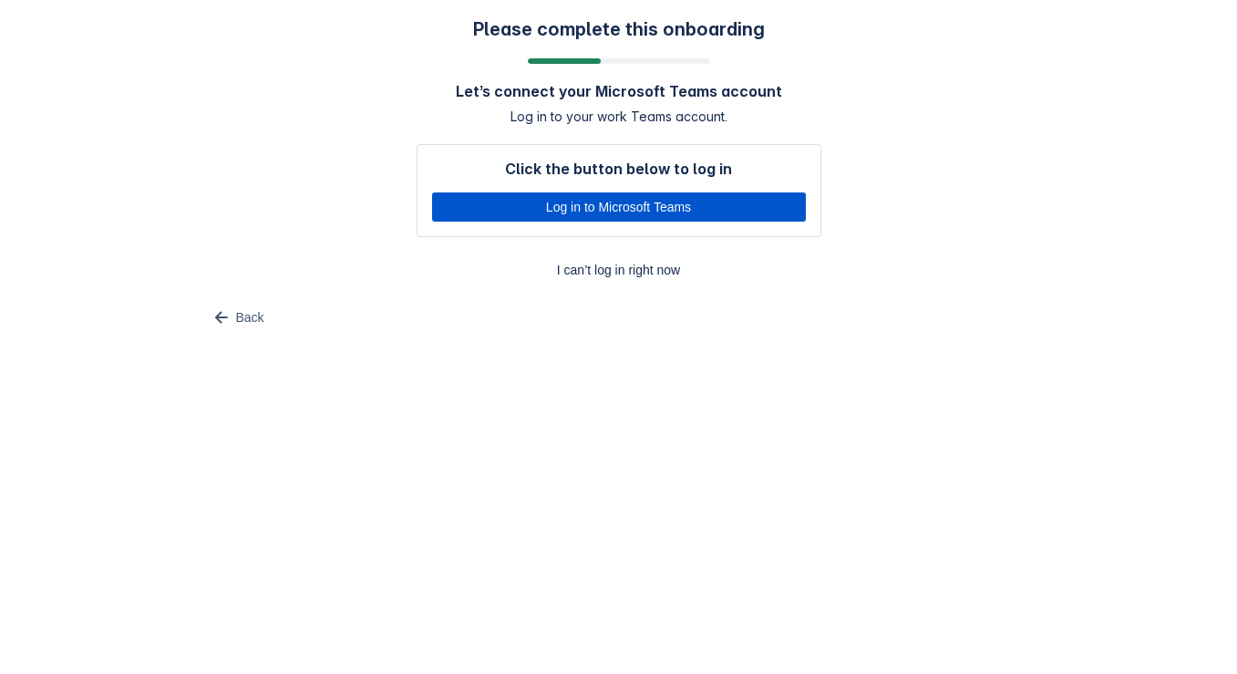
click at [587, 210] on span "Log in to Microsoft Teams" at bounding box center [619, 206] width 352 height 29
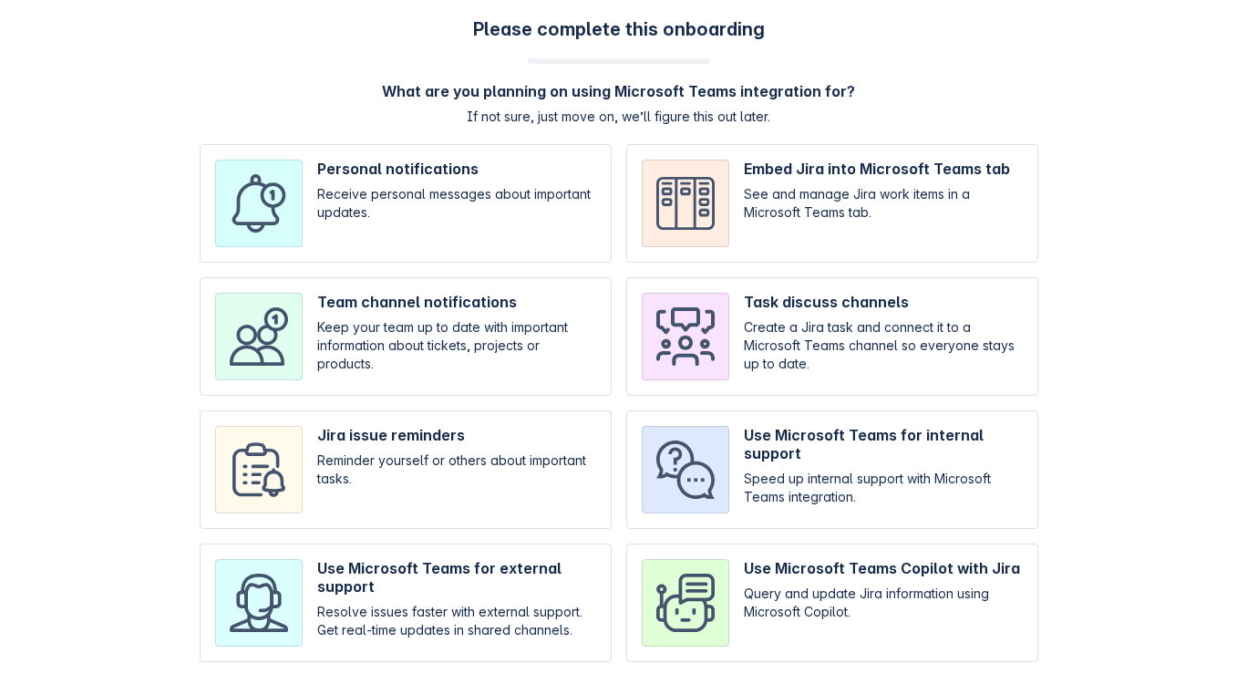
click at [348, 399] on div "Personal notifications Receive personal messages about important updates. Embed…" at bounding box center [619, 469] width 839 height 651
click at [498, 490] on input "checkbox" at bounding box center [406, 469] width 412 height 119
checkbox input "true"
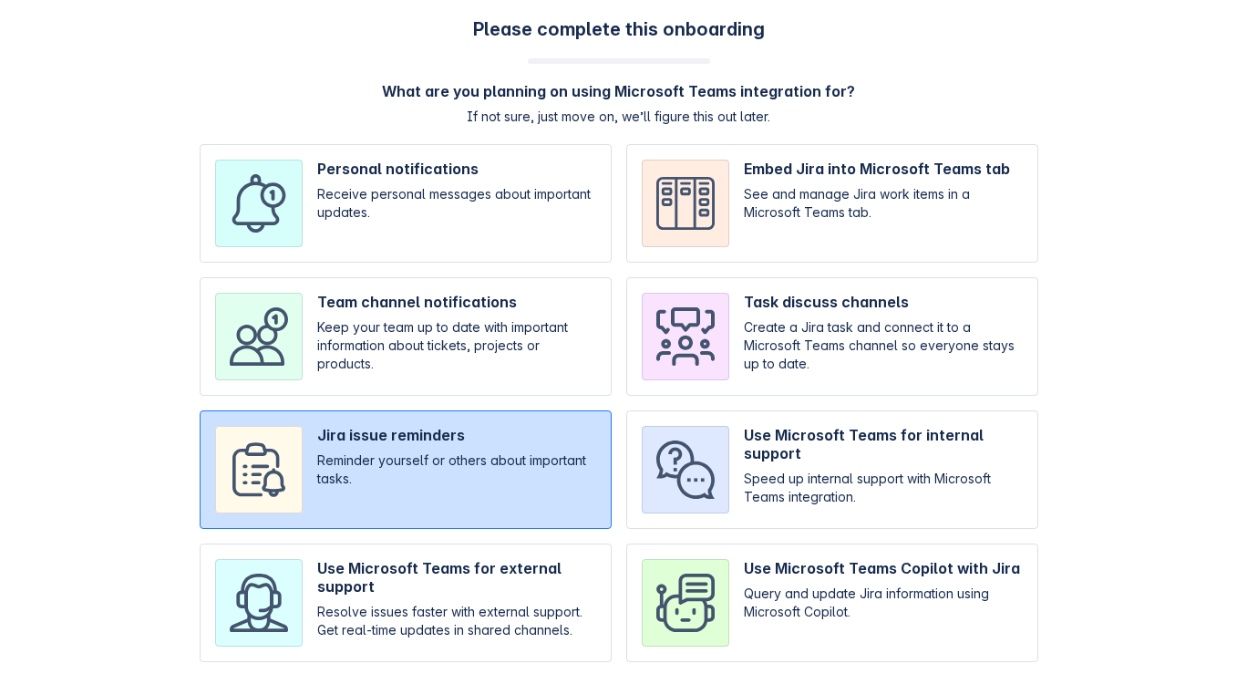
scroll to position [187, 0]
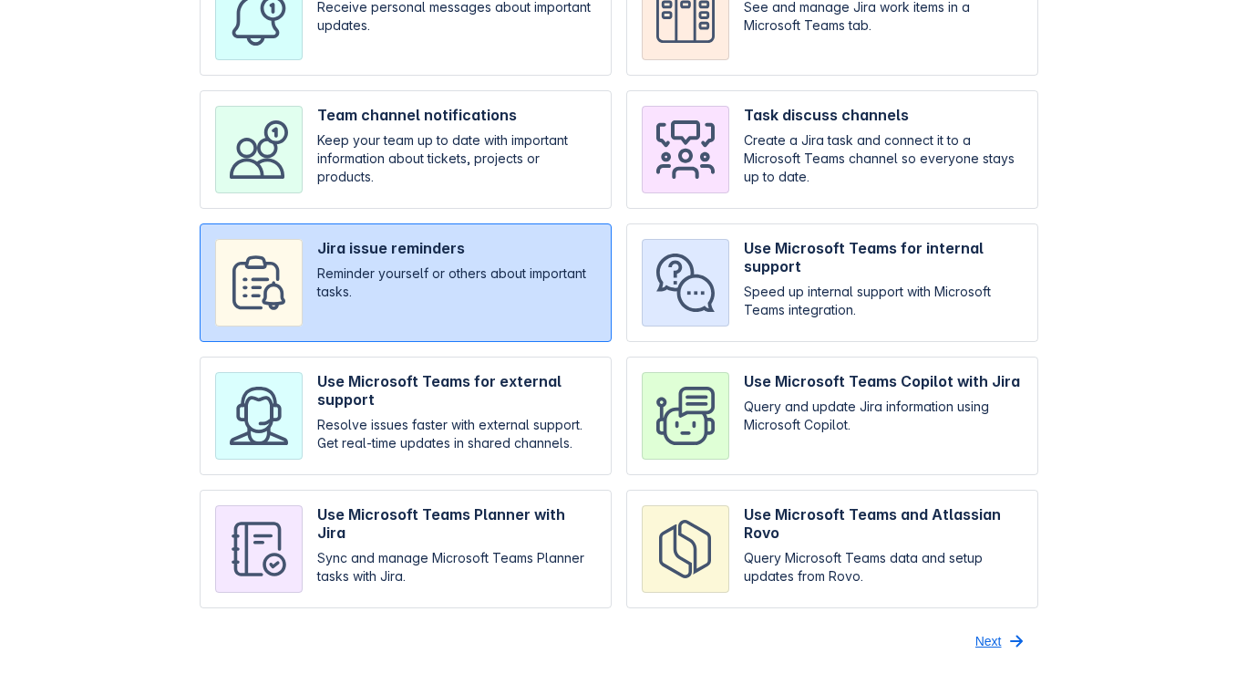
click at [995, 635] on span "Next" at bounding box center [988, 640] width 26 height 29
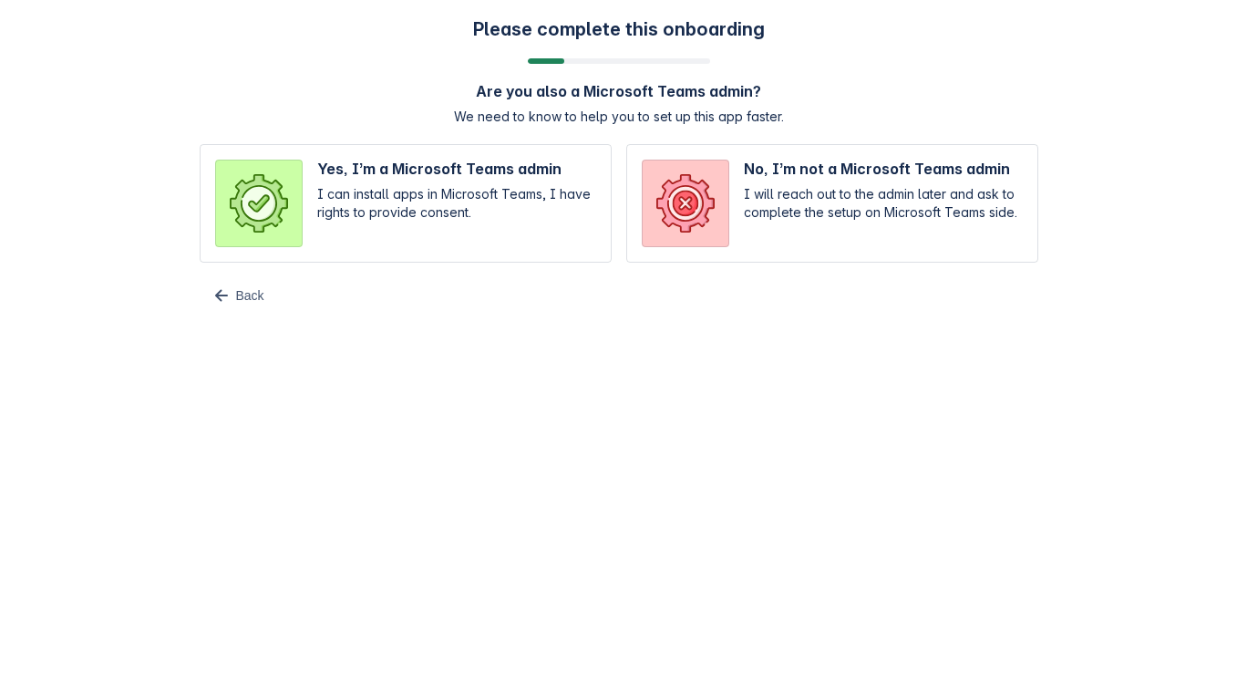
scroll to position [0, 0]
click at [557, 216] on input "radio" at bounding box center [406, 203] width 412 height 119
radio input "true"
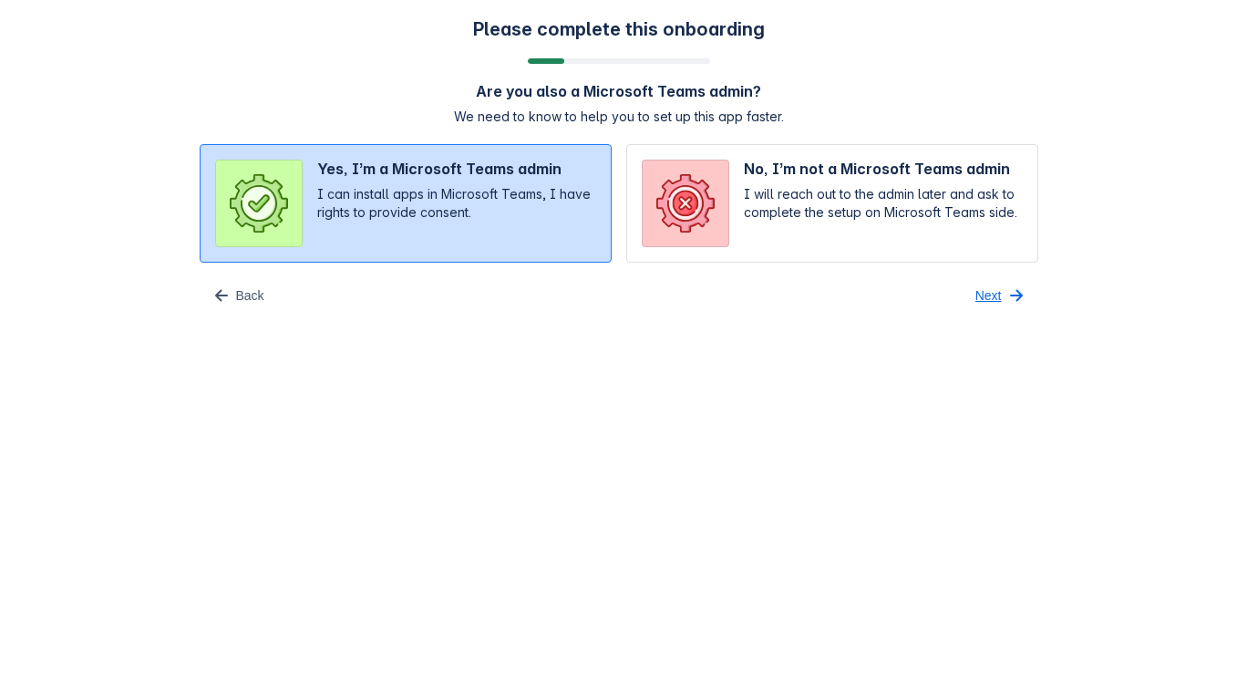
click at [999, 283] on span "Next" at bounding box center [988, 295] width 26 height 29
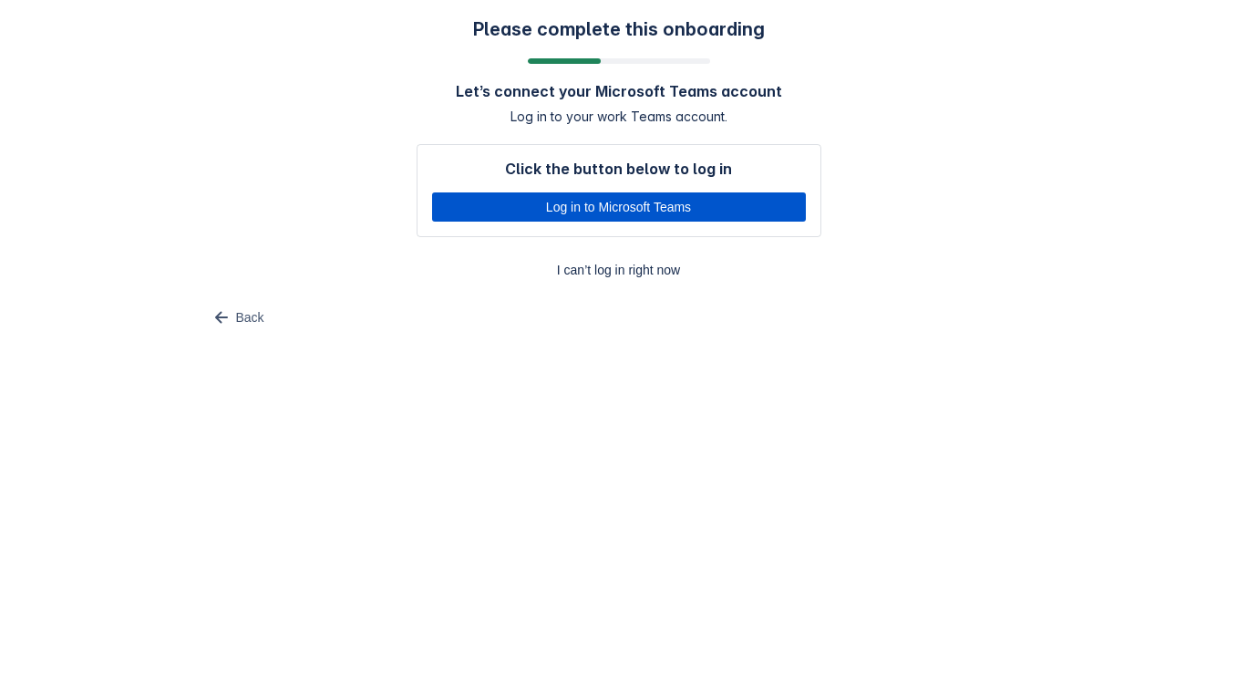
click at [745, 208] on span "Log in to Microsoft Teams" at bounding box center [619, 206] width 352 height 29
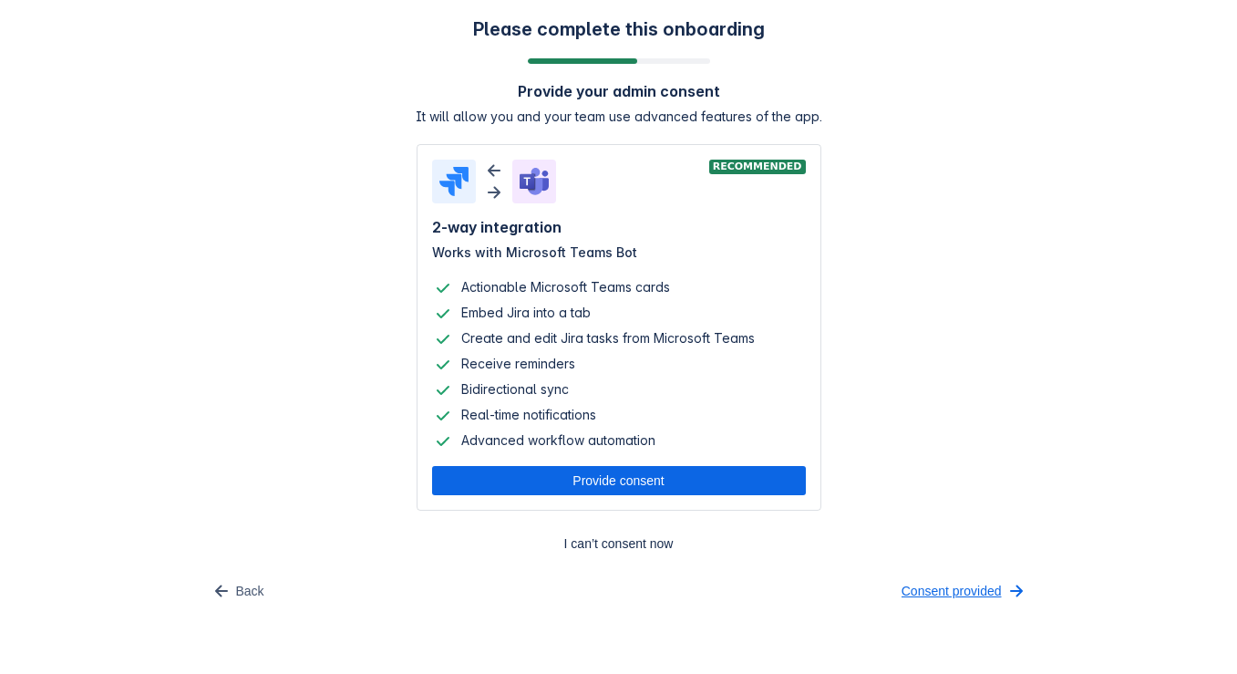
click at [940, 594] on span "Consent provided" at bounding box center [952, 590] width 100 height 29
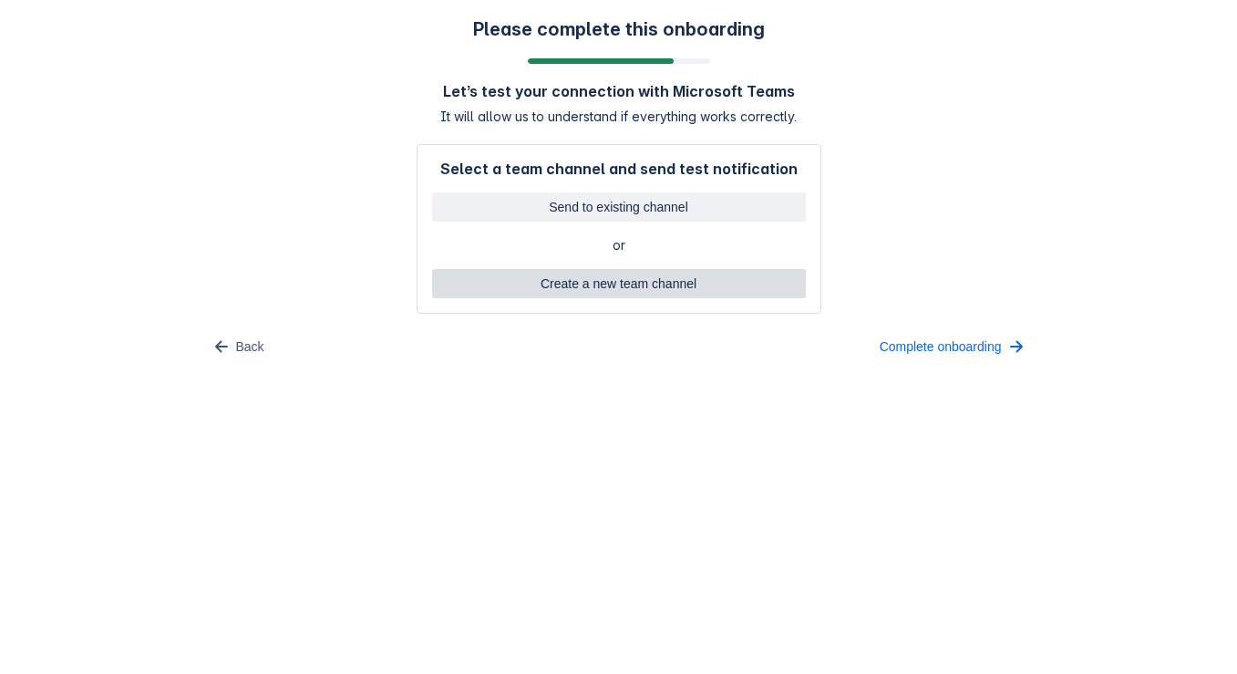
click at [634, 274] on span "Create a new team channel" at bounding box center [619, 283] width 352 height 29
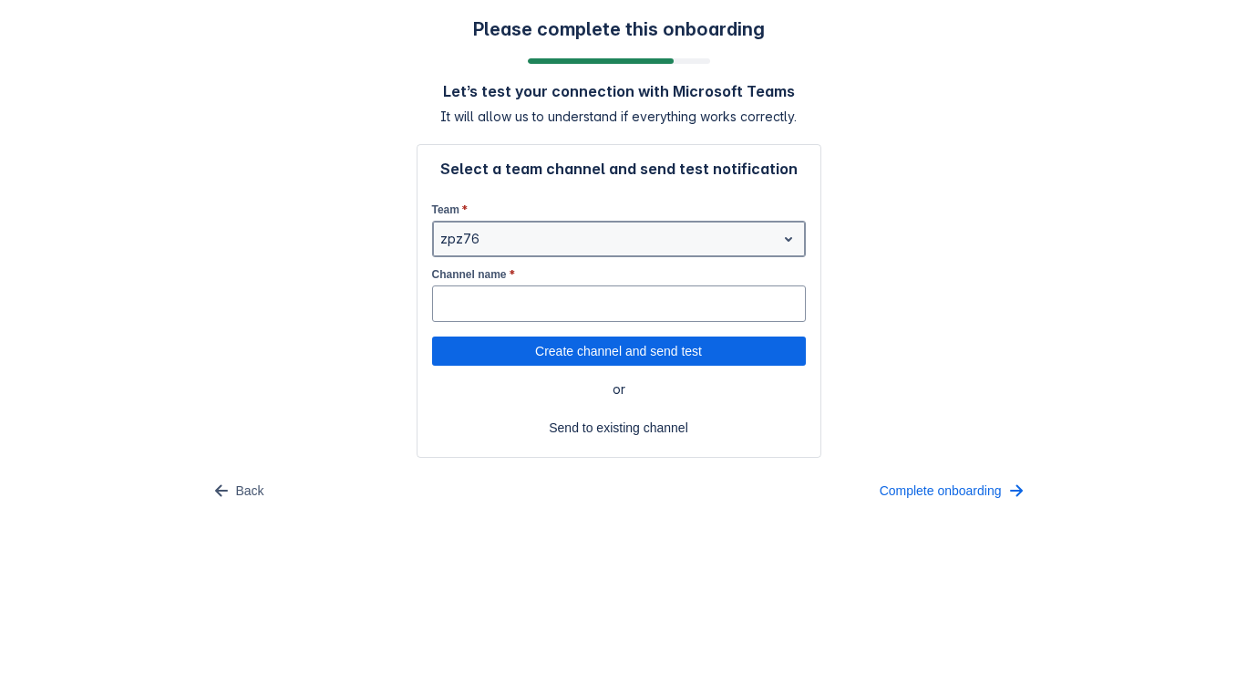
click at [529, 242] on div at bounding box center [604, 239] width 328 height 22
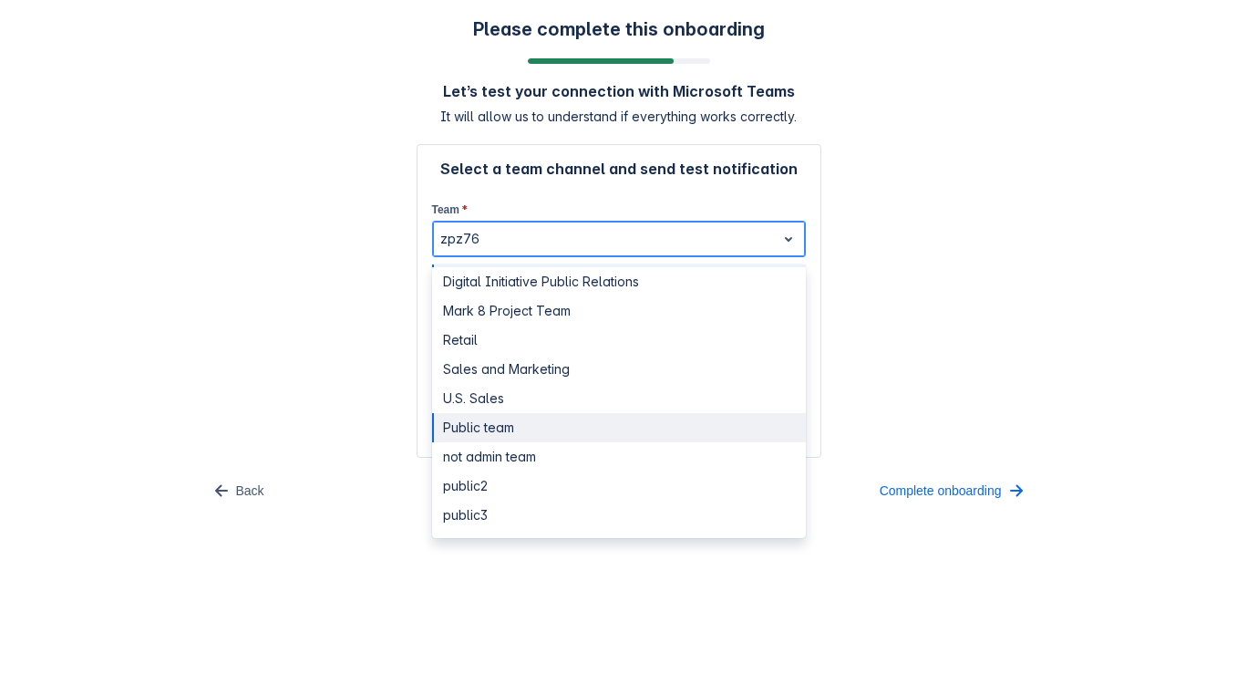
scroll to position [179, 0]
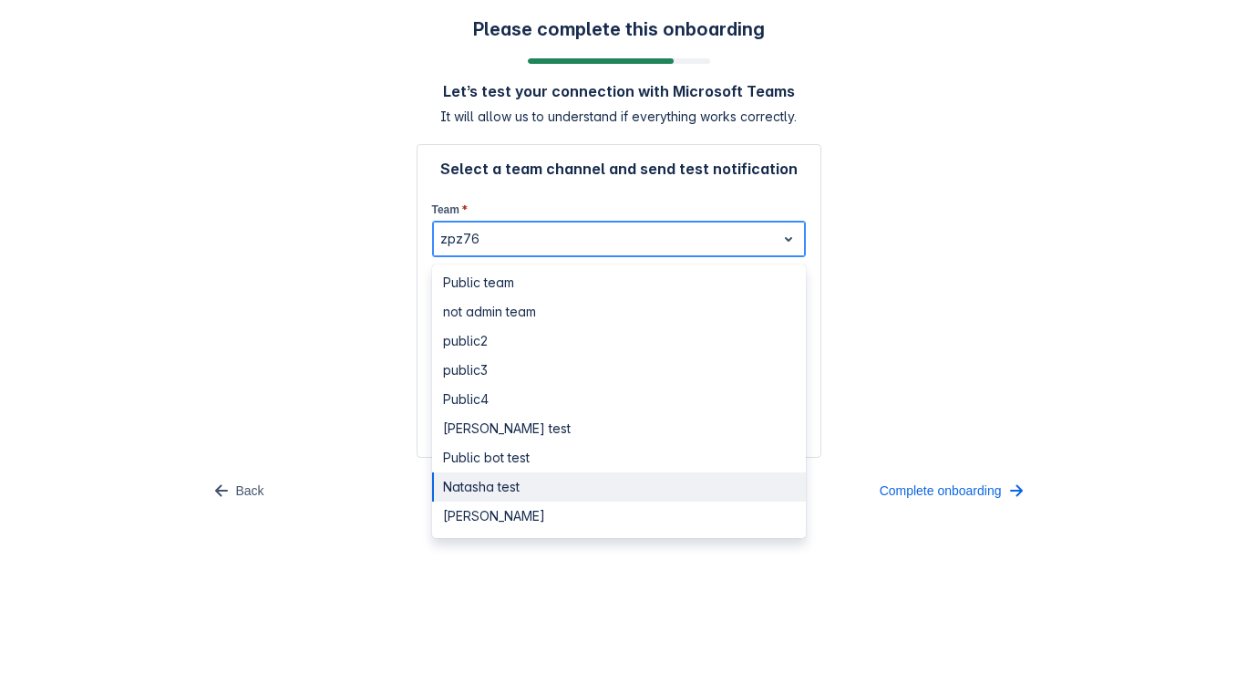
click at [504, 488] on div "Natasha test" at bounding box center [619, 486] width 374 height 29
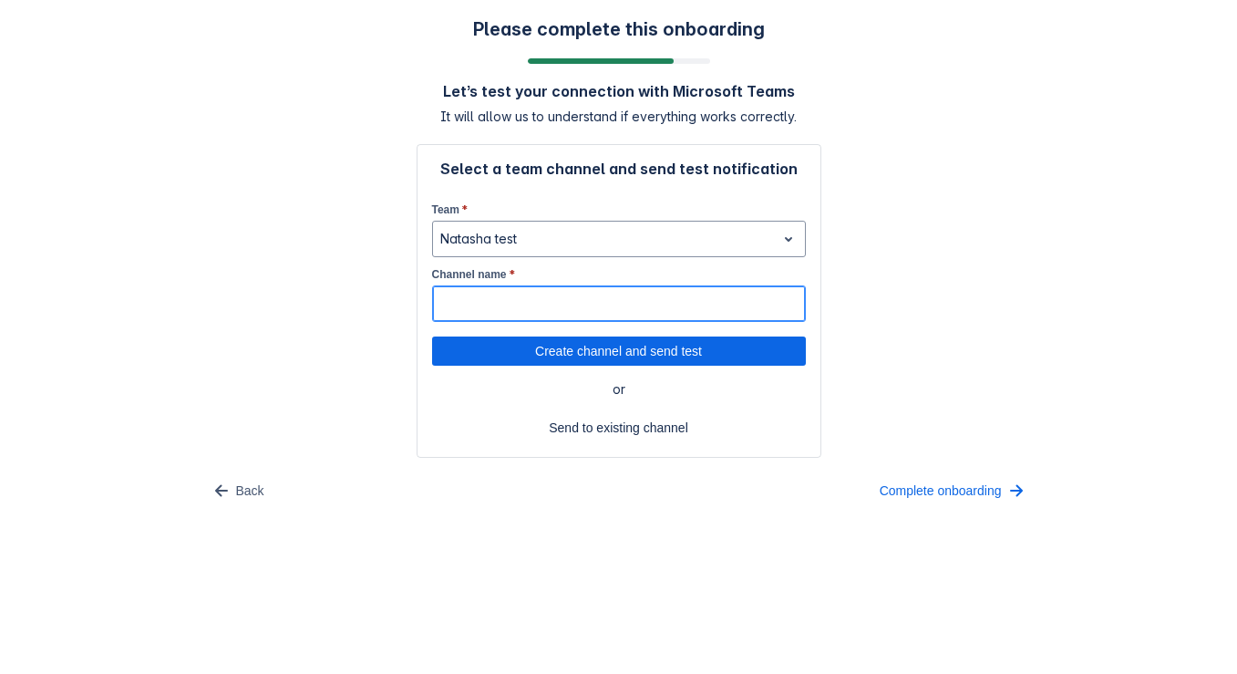
click at [550, 300] on input "Channel name *" at bounding box center [619, 303] width 372 height 33
click at [706, 356] on span "Create channel and send test" at bounding box center [619, 350] width 352 height 29
type input "12"
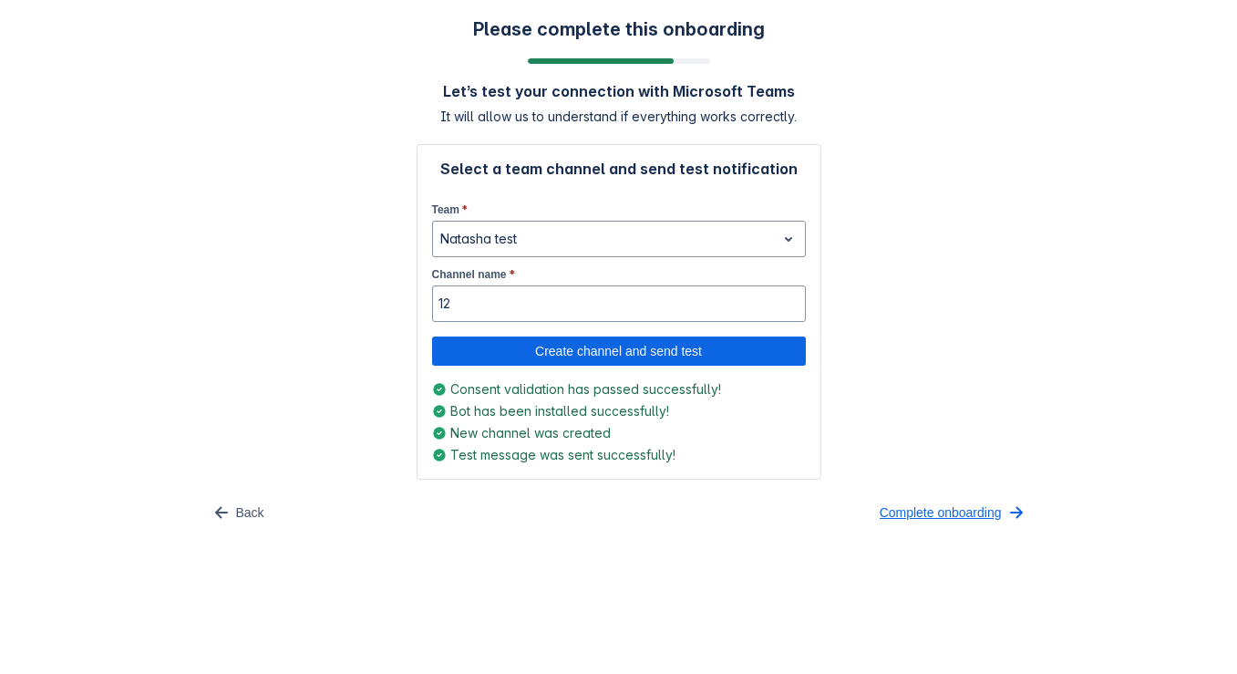
click at [921, 514] on span "Complete onboarding" at bounding box center [941, 512] width 122 height 29
